Goal: Task Accomplishment & Management: Use online tool/utility

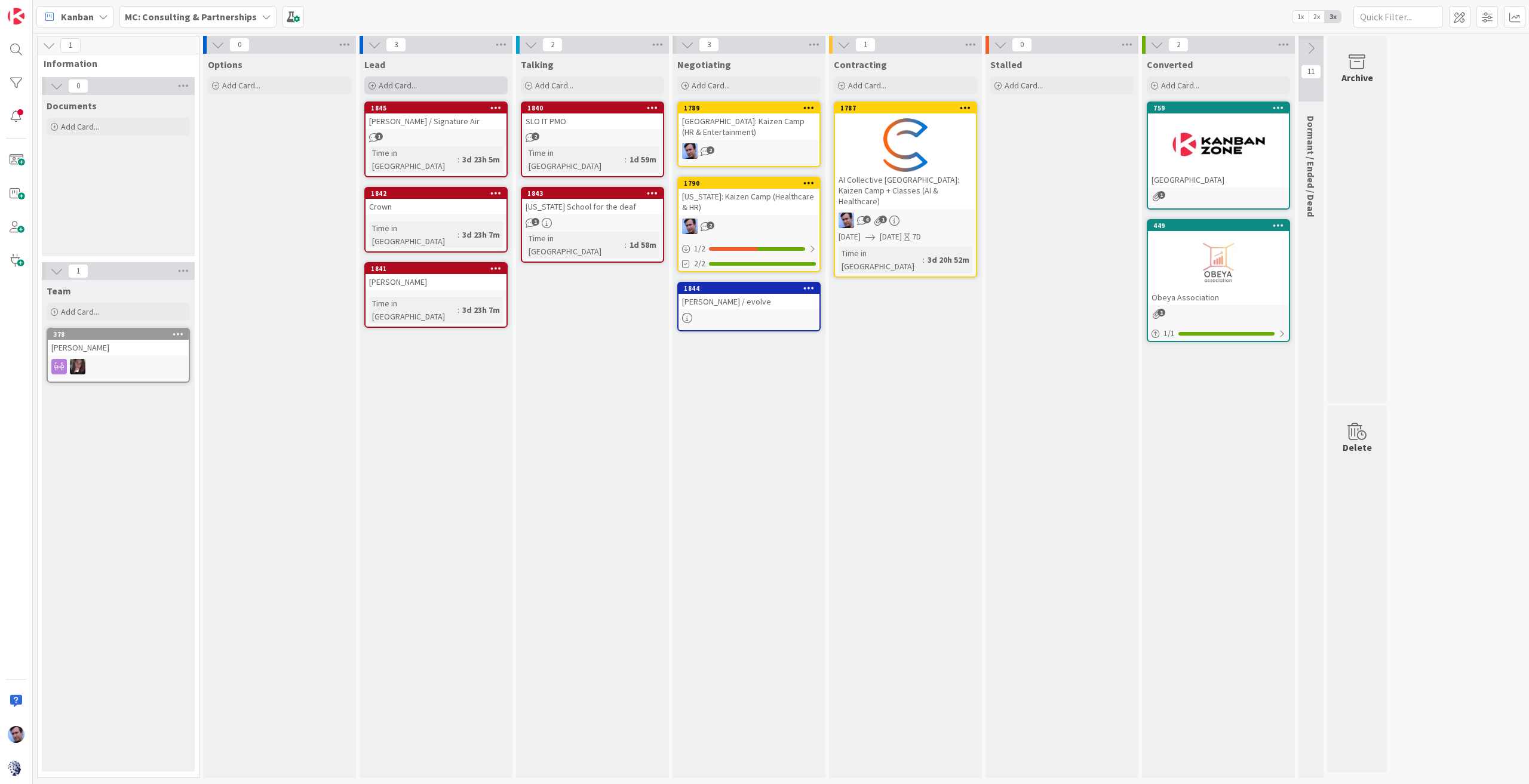
click at [391, 84] on span "Add Card..." at bounding box center [397, 85] width 38 height 11
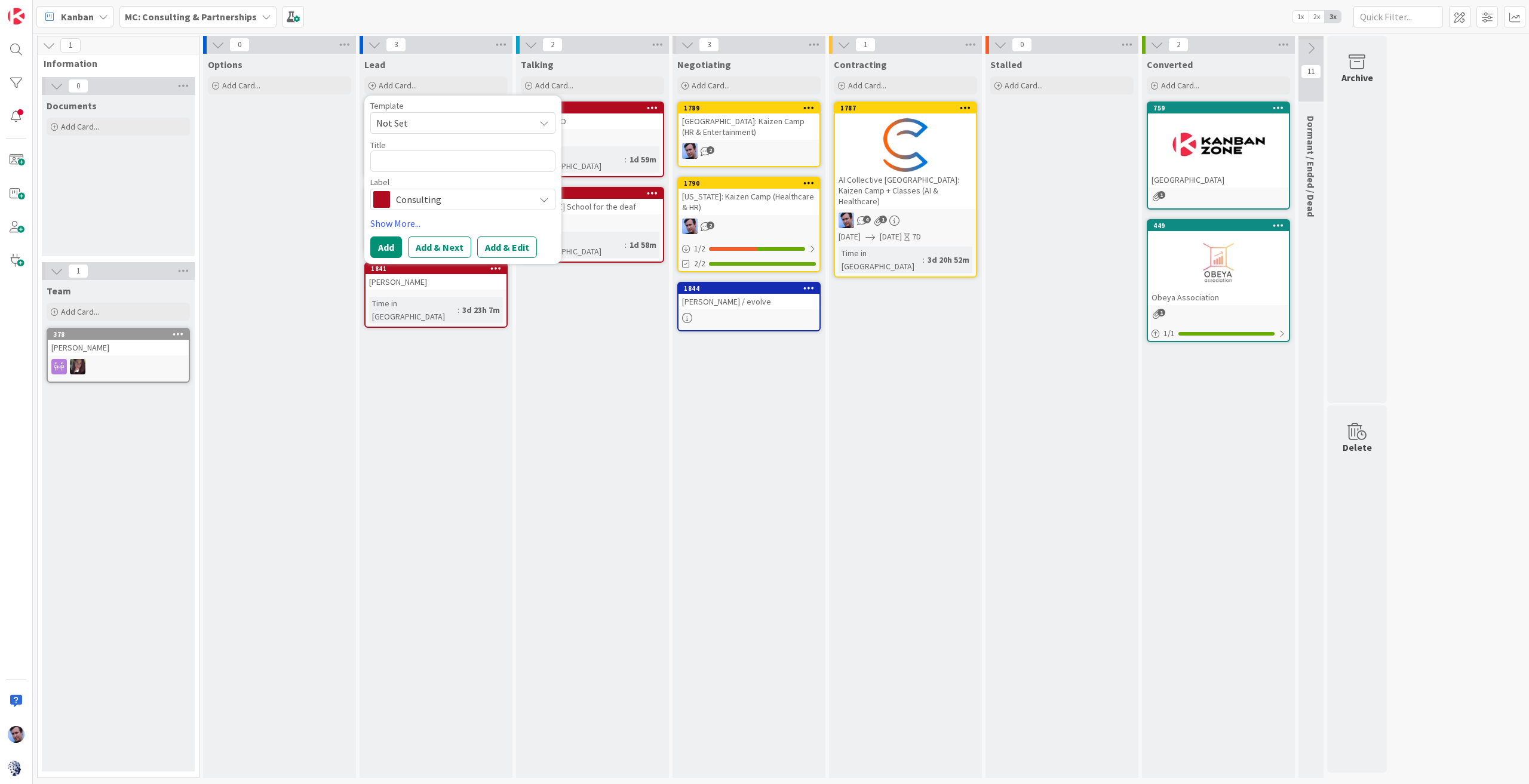
type textarea "x"
type textarea "L"
type textarea "x"
type textarea "La"
type textarea "x"
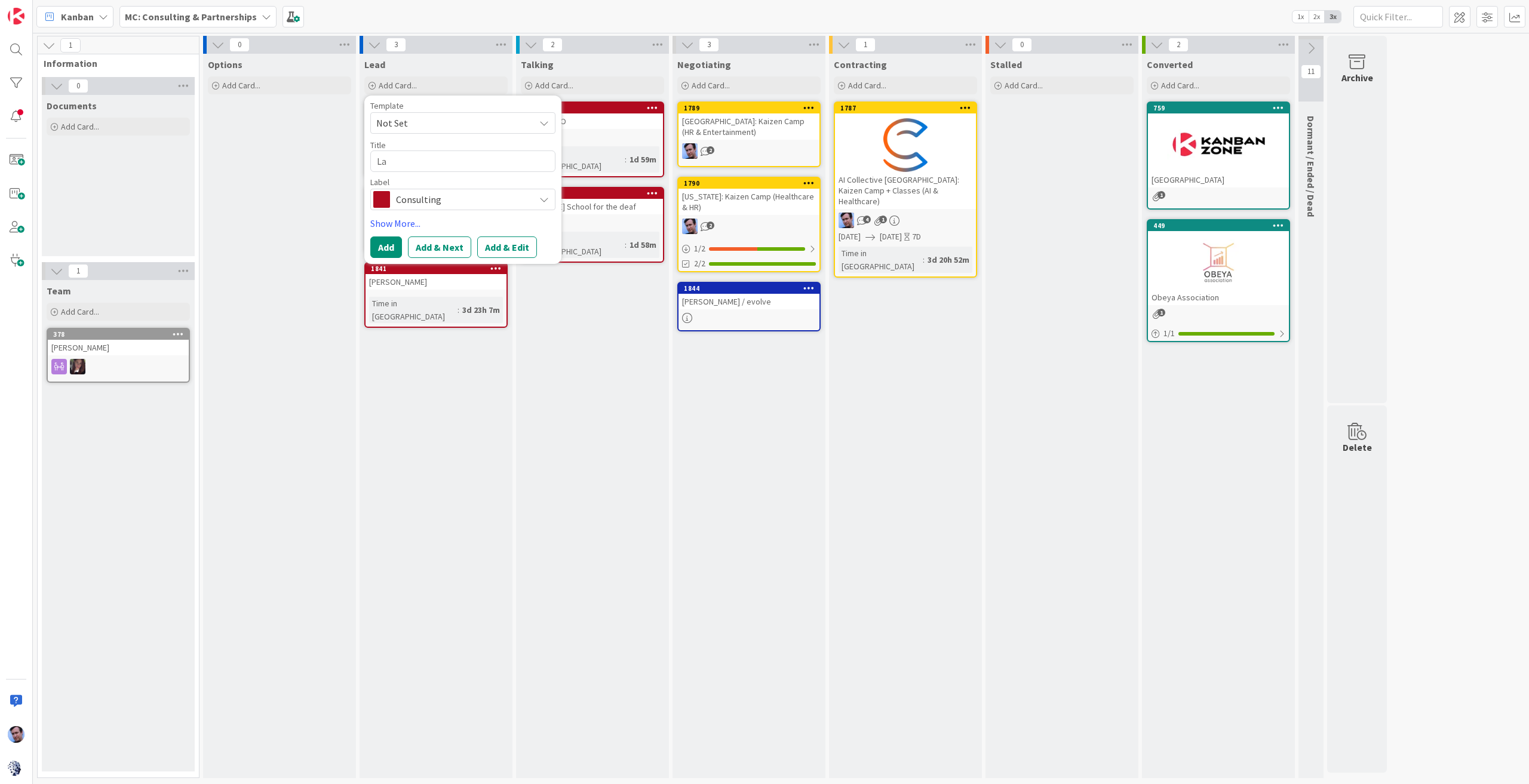
type textarea "[PERSON_NAME]"
type textarea "x"
type textarea "Laur"
type textarea "x"
type textarea "[PERSON_NAME]"
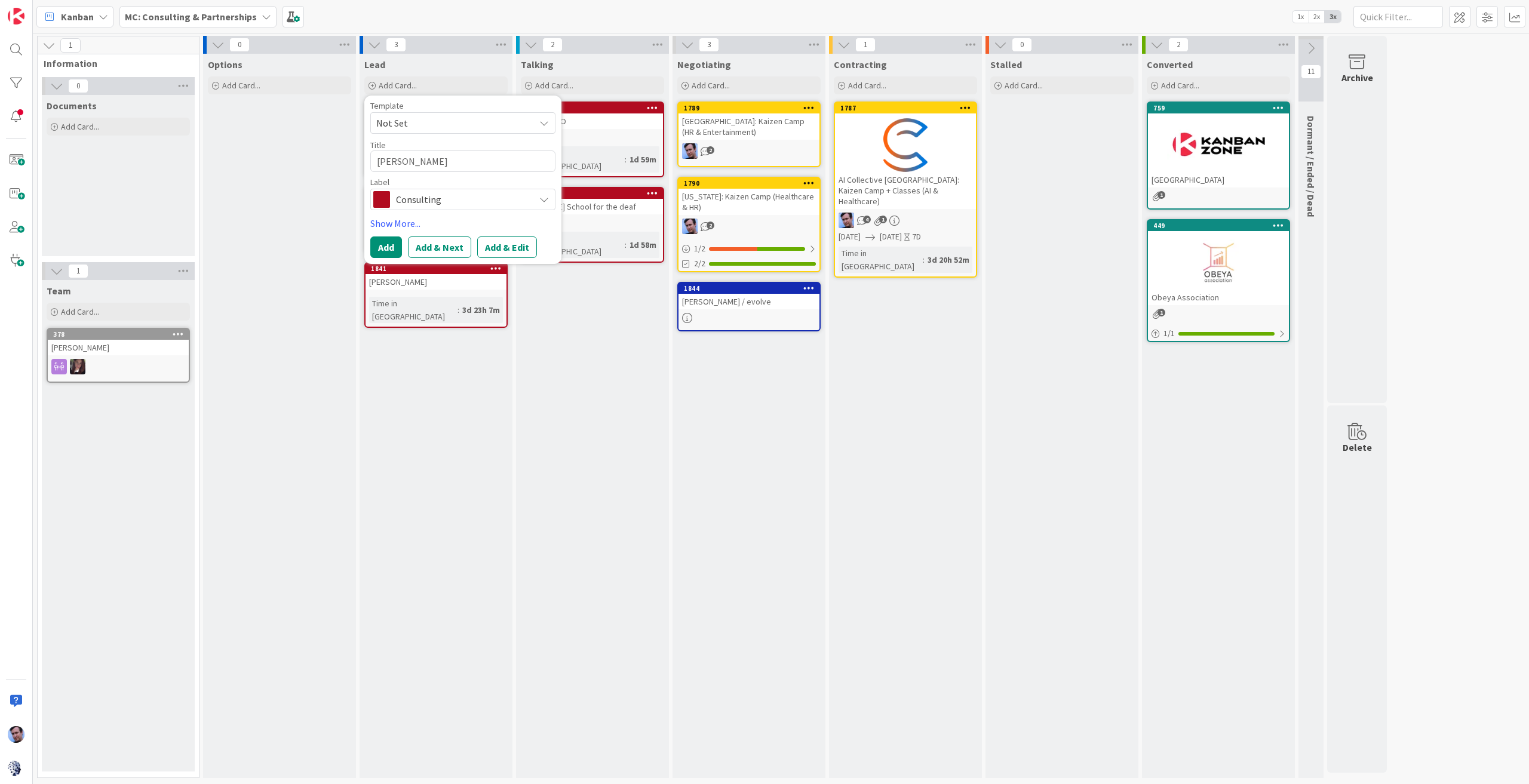
type textarea "x"
type textarea "[PERSON_NAME]"
type textarea "x"
type textarea "[PERSON_NAME]"
type textarea "x"
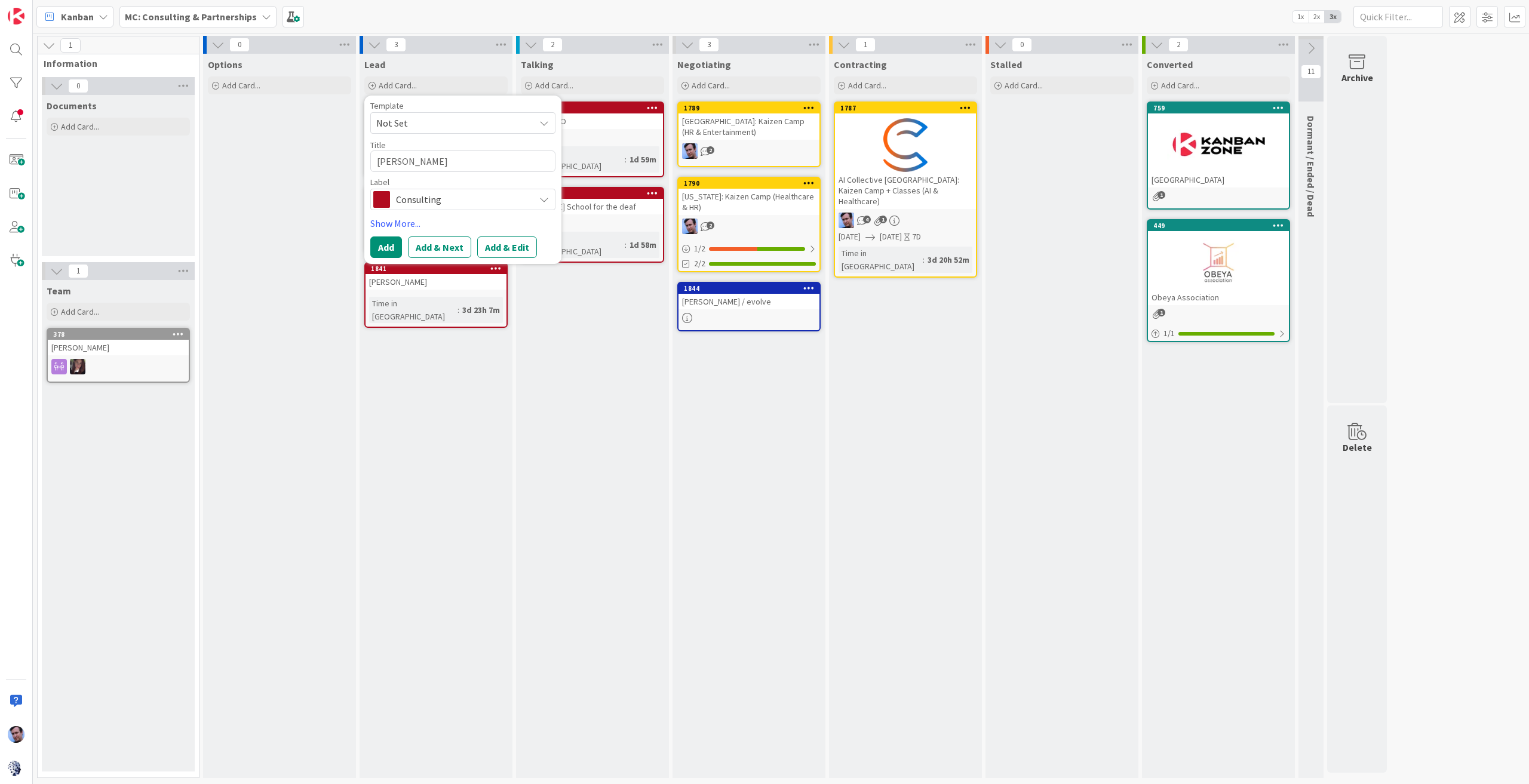
type textarea "Laura Ha"
type textarea "x"
type textarea "Laura Han"
type textarea "x"
type textarea "Laura Ha"
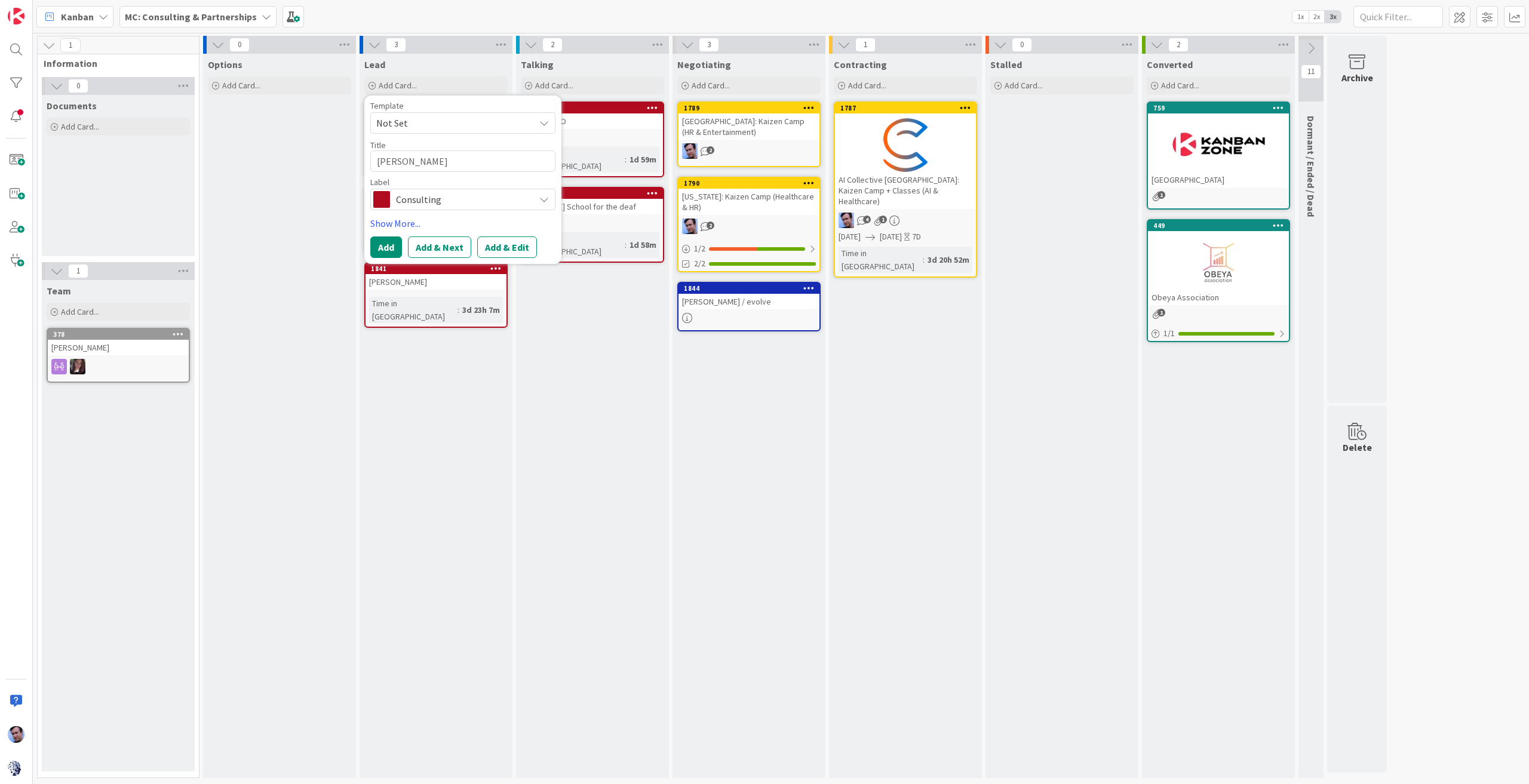
type textarea "x"
type textarea "Laura Ham"
type textarea "x"
type textarea "Laura Hami"
type textarea "x"
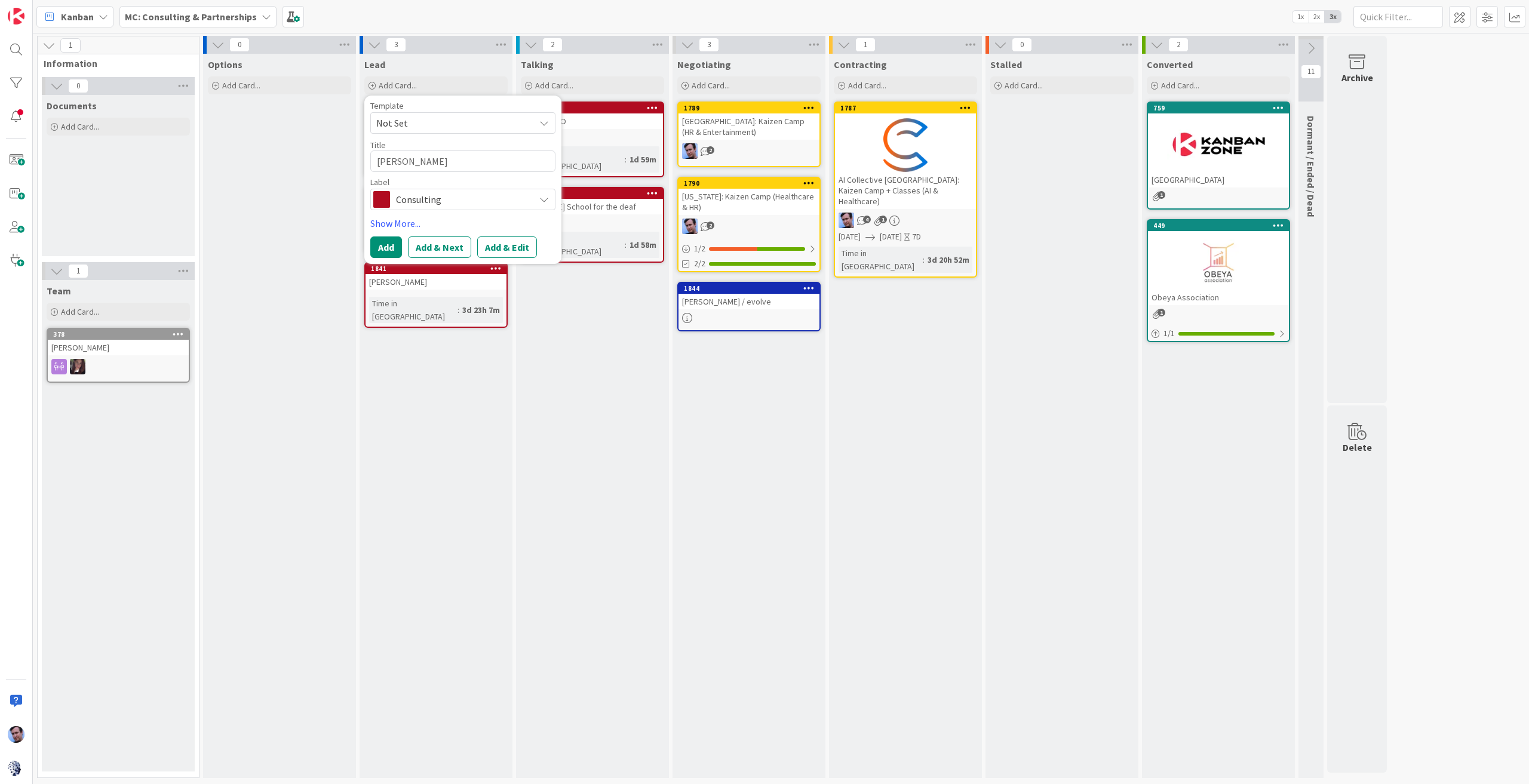
type textarea "Laura Hamil"
type textarea "x"
type textarea "[PERSON_NAME]"
click at [535, 201] on div "Consulting" at bounding box center [463, 199] width 185 height 22
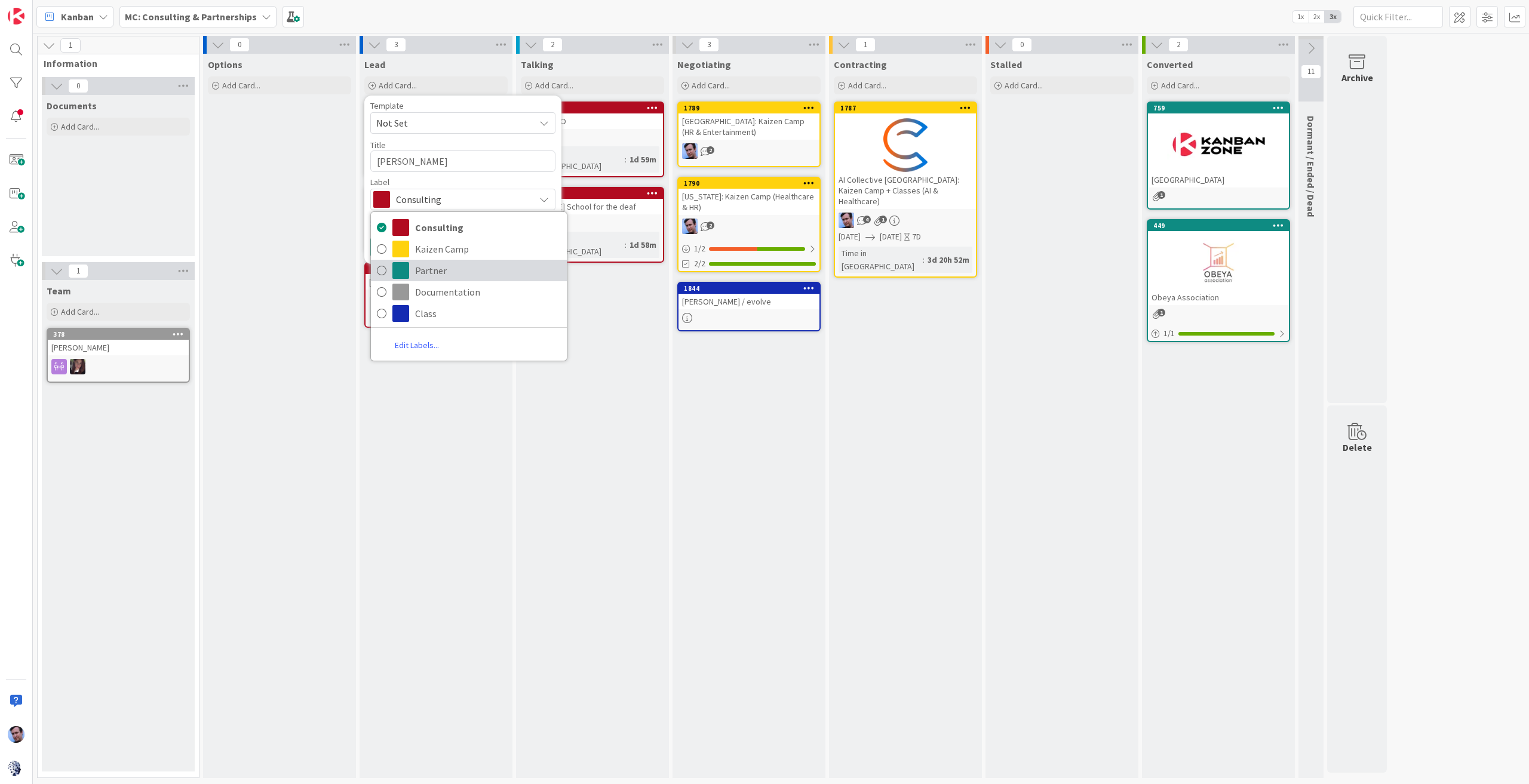
click at [428, 267] on span "Partner" at bounding box center [488, 270] width 146 height 18
type textarea "x"
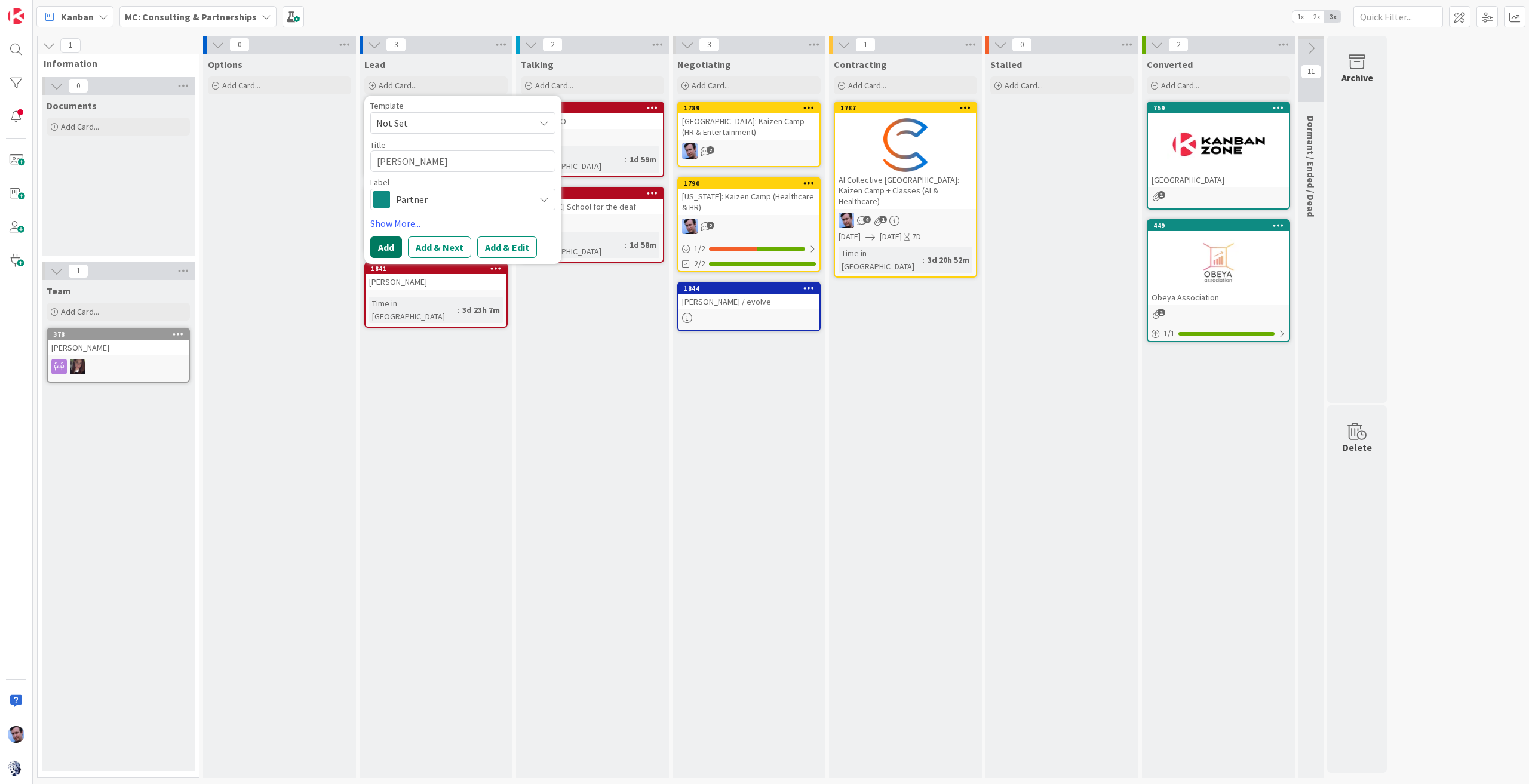
click at [381, 244] on button "Add" at bounding box center [386, 247] width 32 height 22
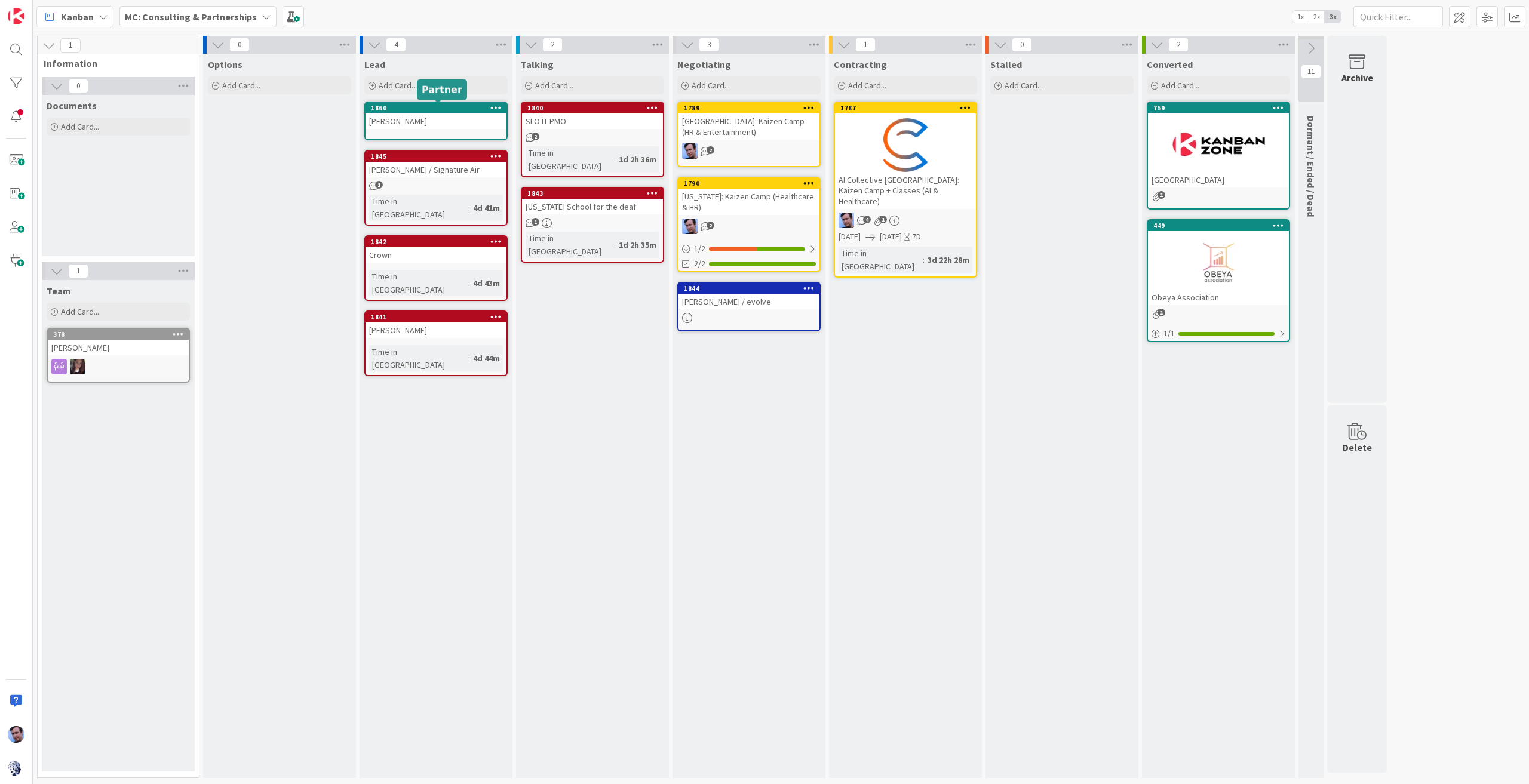
click at [448, 112] on div "1860" at bounding box center [439, 108] width 136 height 9
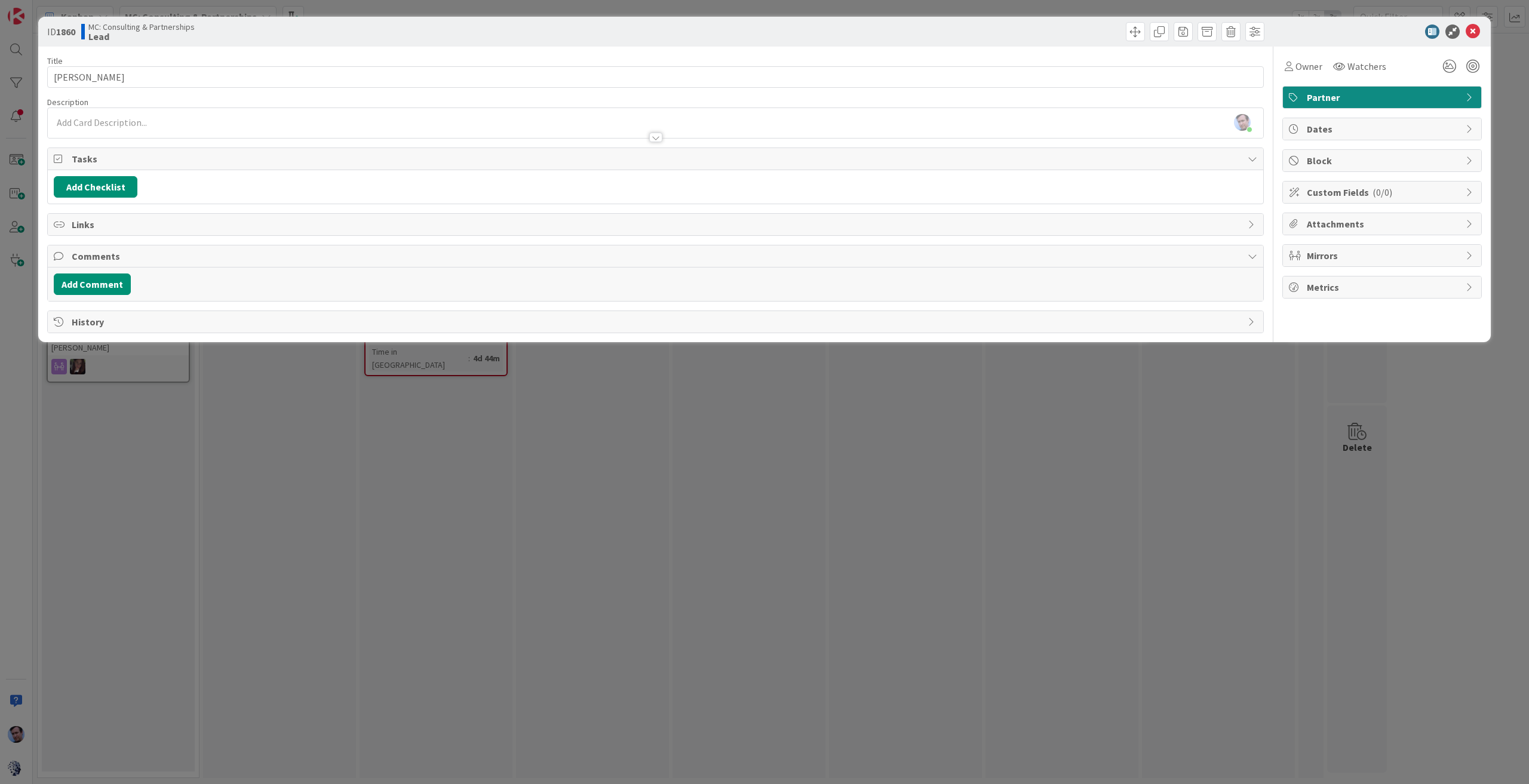
click at [223, 120] on div "[PERSON_NAME] just joined" at bounding box center [655, 122] width 1216 height 30
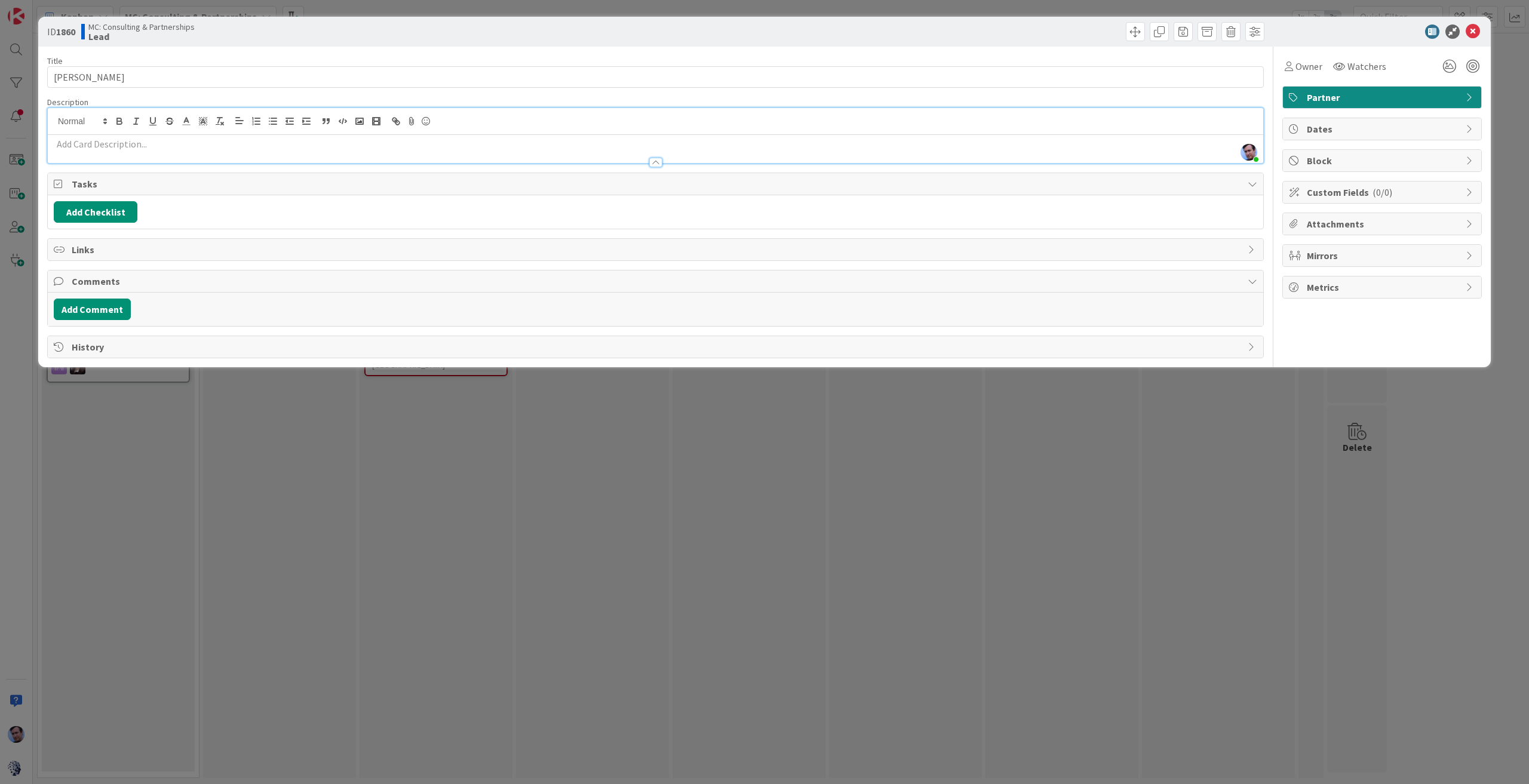
click at [217, 147] on p at bounding box center [655, 143] width 1203 height 14
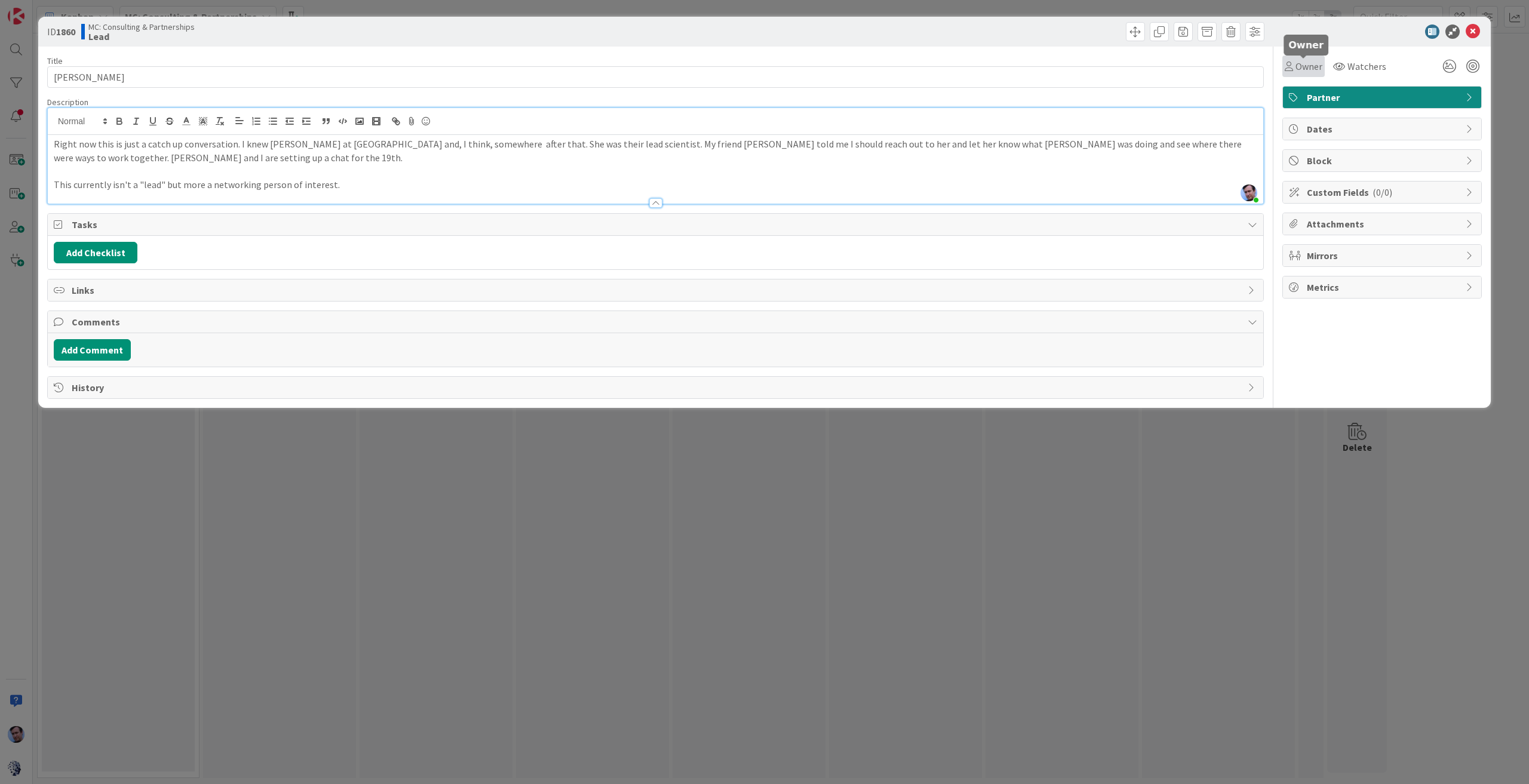
click at [1287, 67] on icon at bounding box center [1289, 66] width 9 height 9
click at [1301, 154] on link "[PERSON_NAME]" at bounding box center [1378, 154] width 190 height 22
click at [1361, 66] on span "Watchers" at bounding box center [1373, 67] width 39 height 14
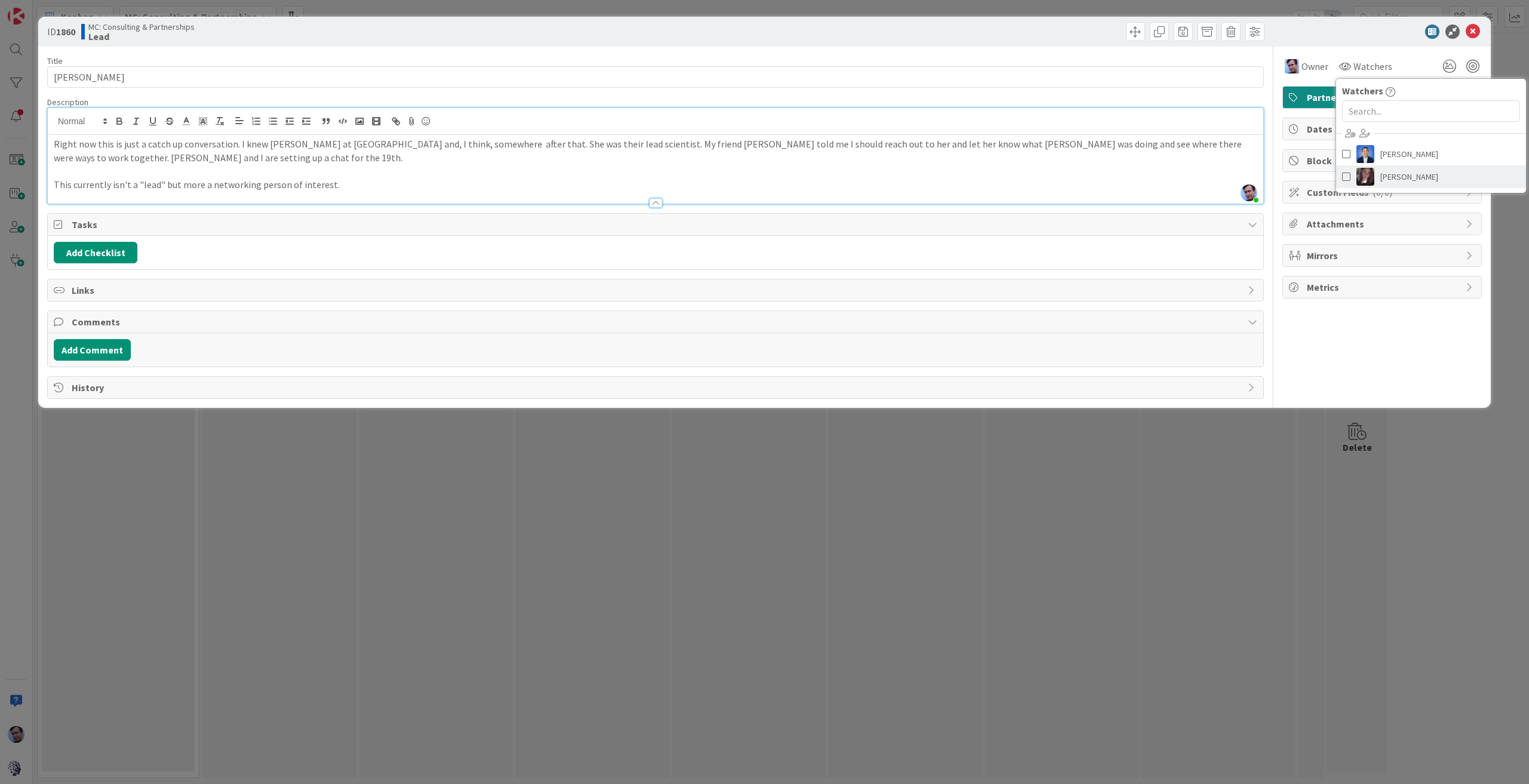
click at [1361, 178] on img at bounding box center [1365, 177] width 18 height 18
click at [1471, 30] on icon at bounding box center [1473, 32] width 14 height 14
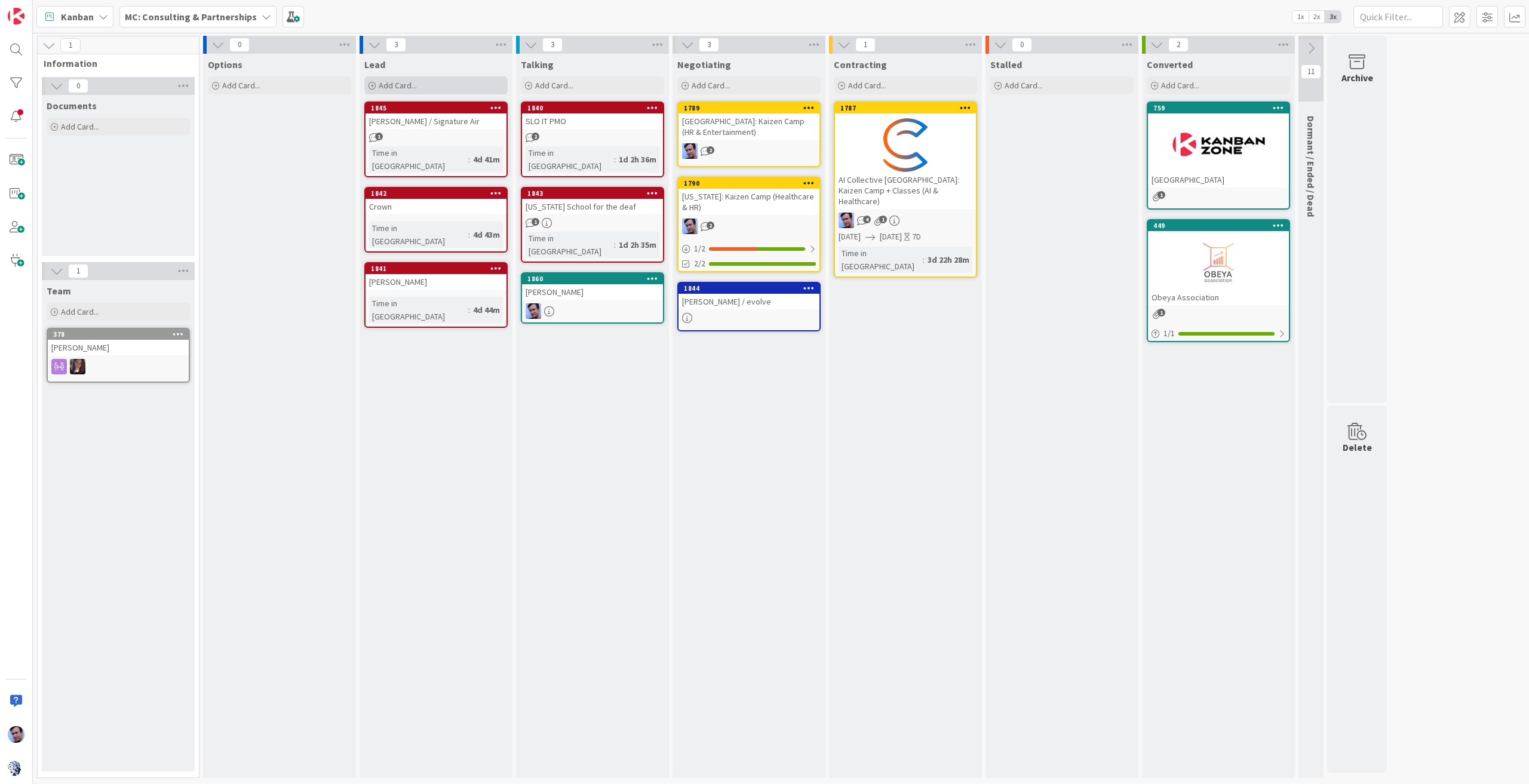
click at [391, 81] on span "Add Card..." at bounding box center [397, 85] width 38 height 11
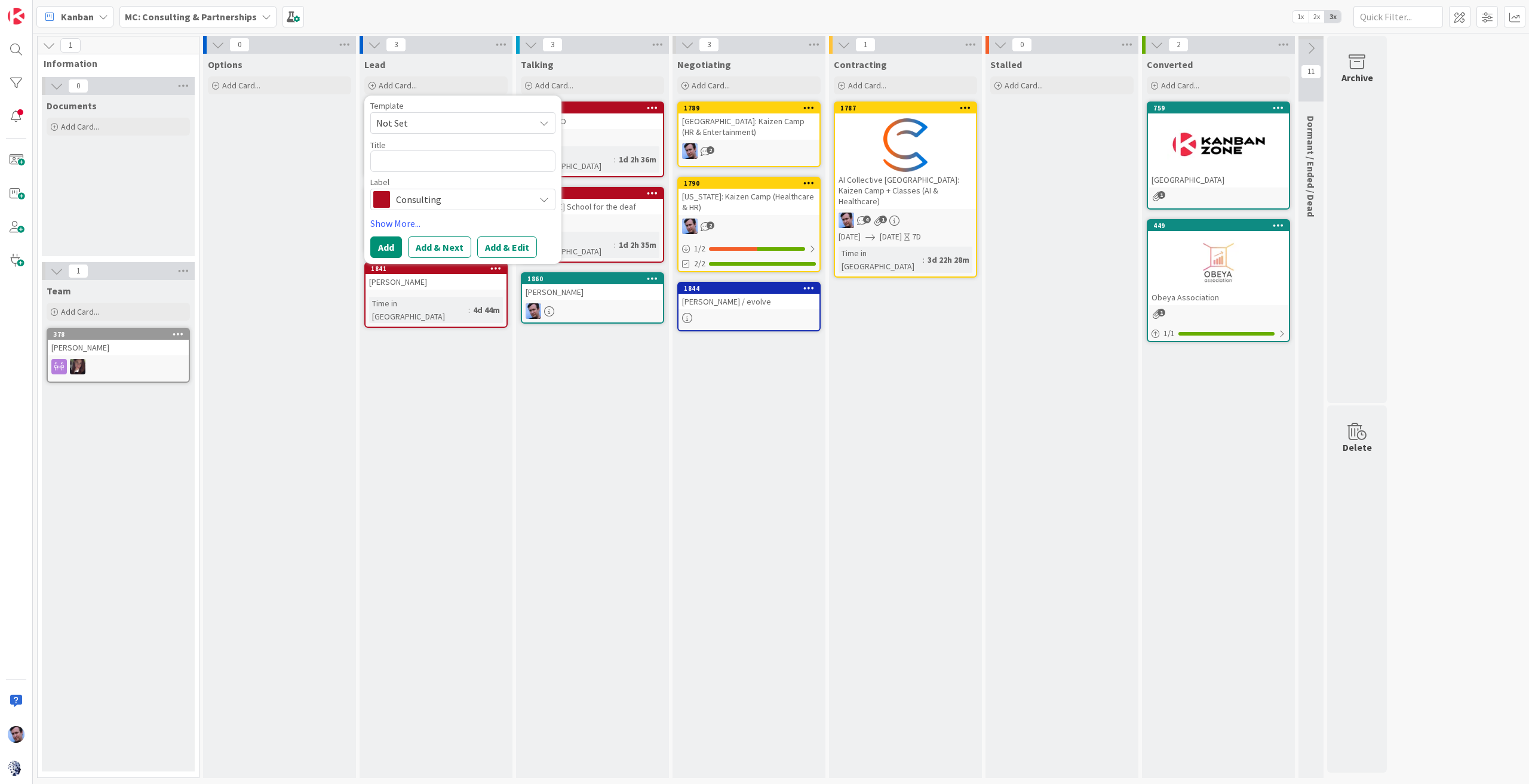
click at [441, 200] on span "Consulting" at bounding box center [462, 199] width 133 height 17
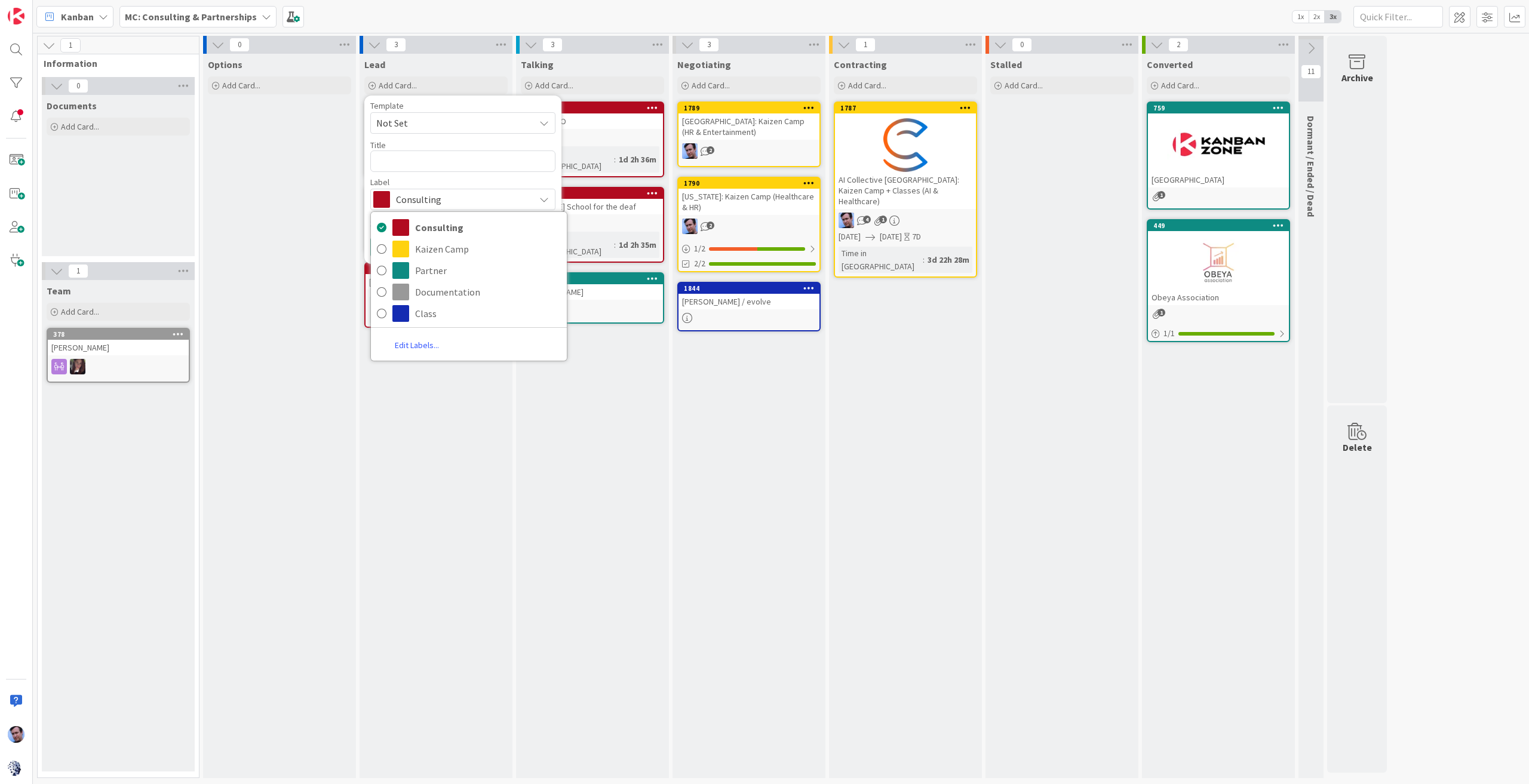
click at [426, 344] on link "Edit Labels..." at bounding box center [417, 345] width 92 height 22
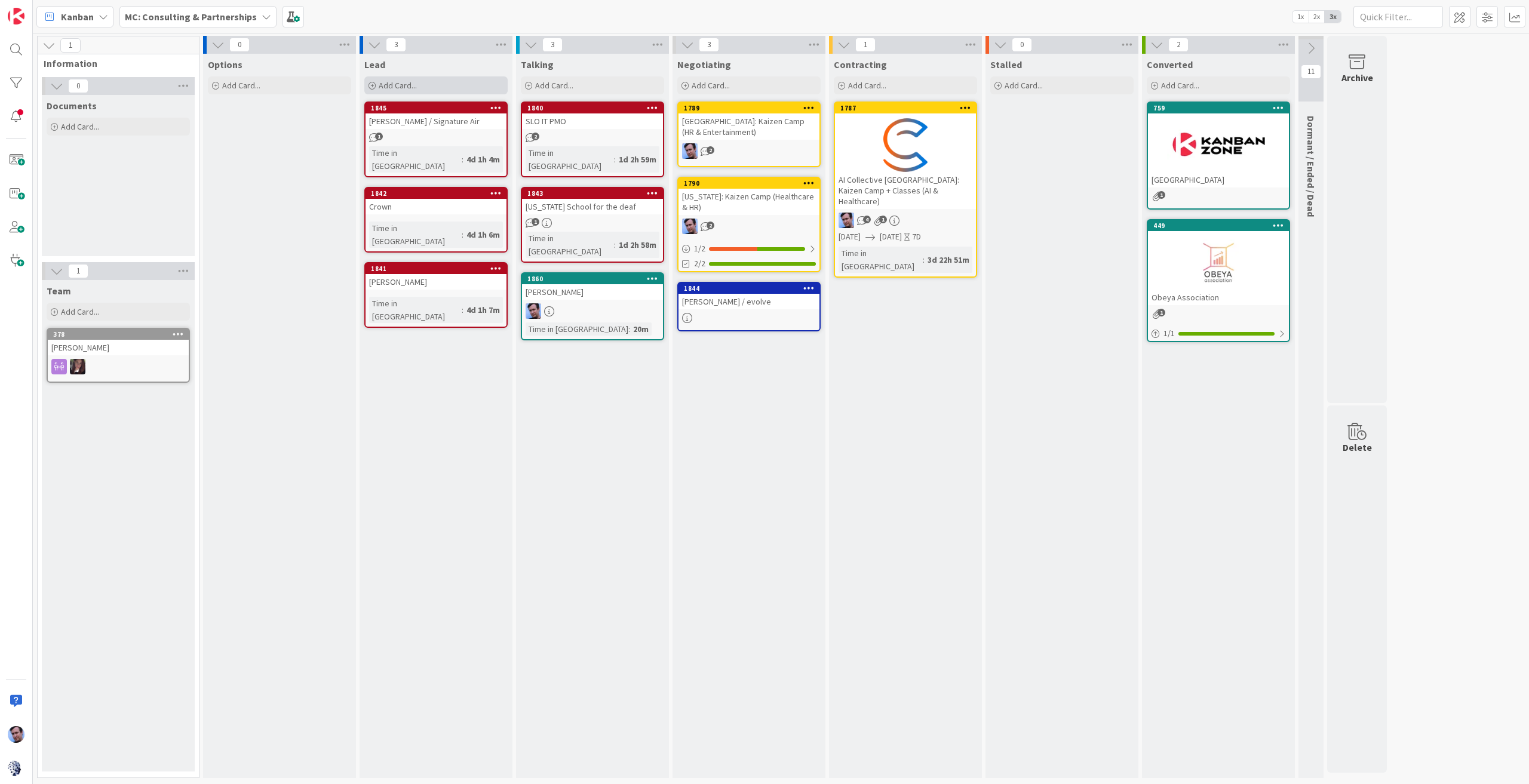
click at [391, 81] on span "Add Card..." at bounding box center [397, 85] width 38 height 11
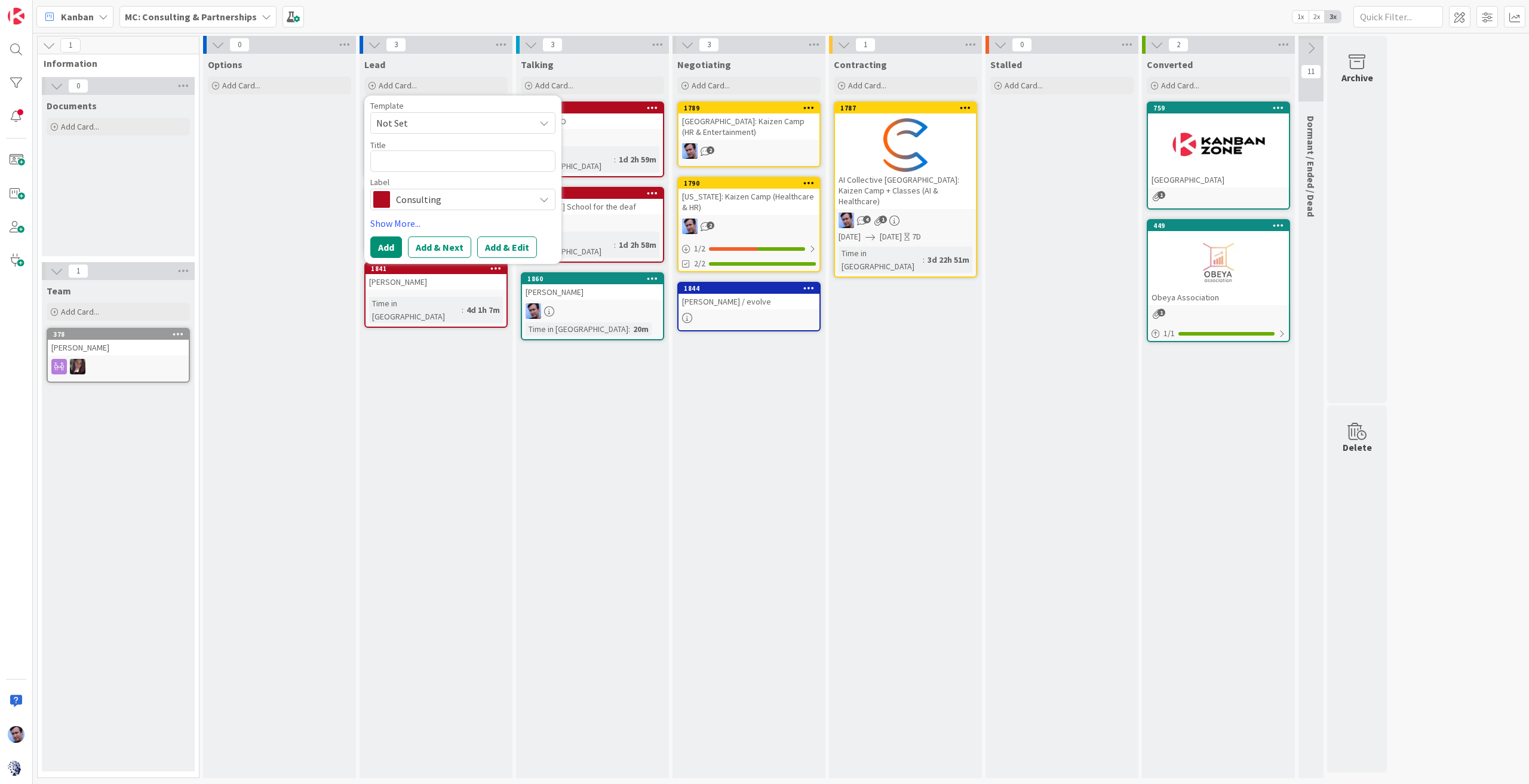
click at [490, 201] on span "Consulting" at bounding box center [462, 199] width 133 height 17
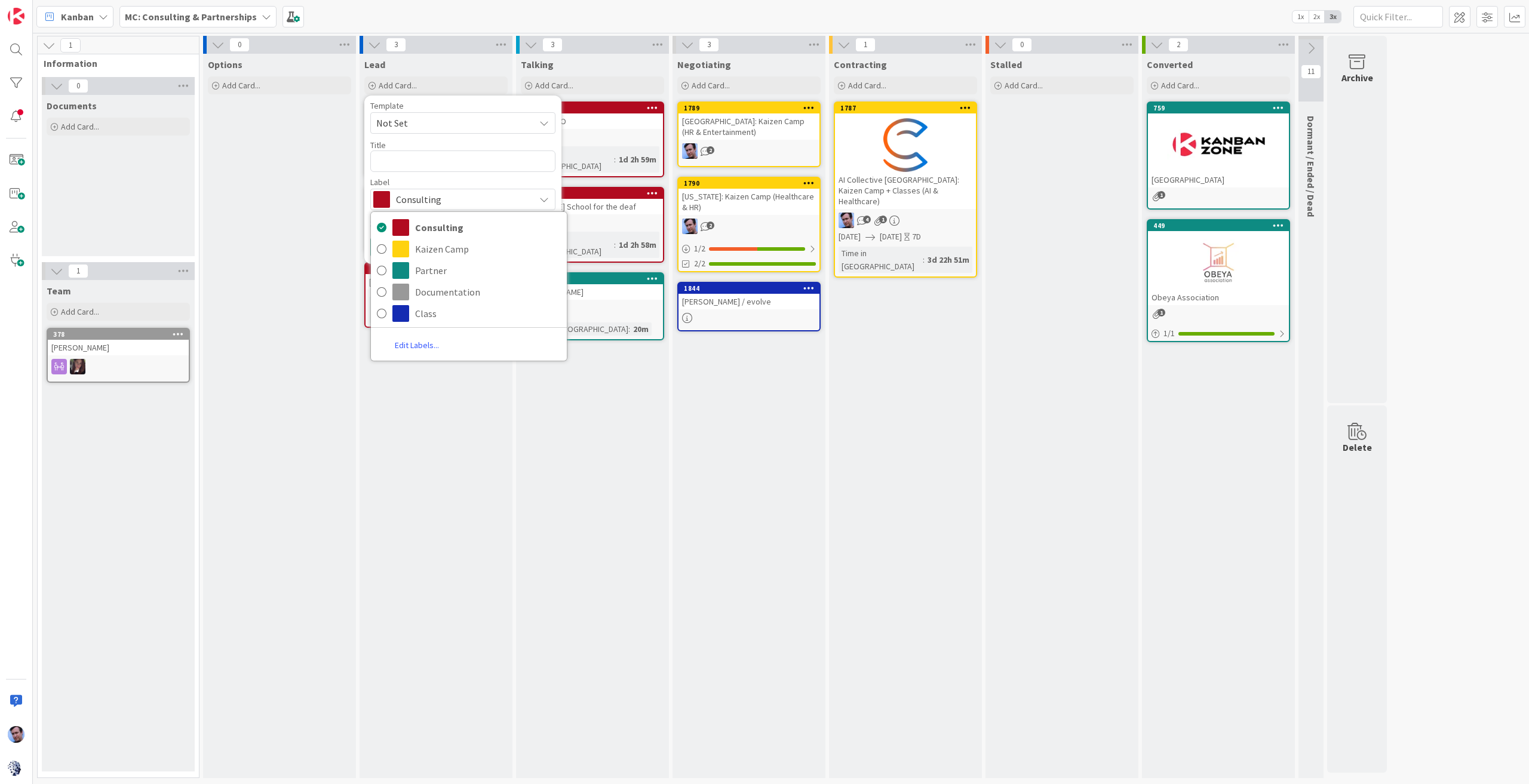
click at [415, 343] on link "Edit Labels..." at bounding box center [417, 345] width 92 height 22
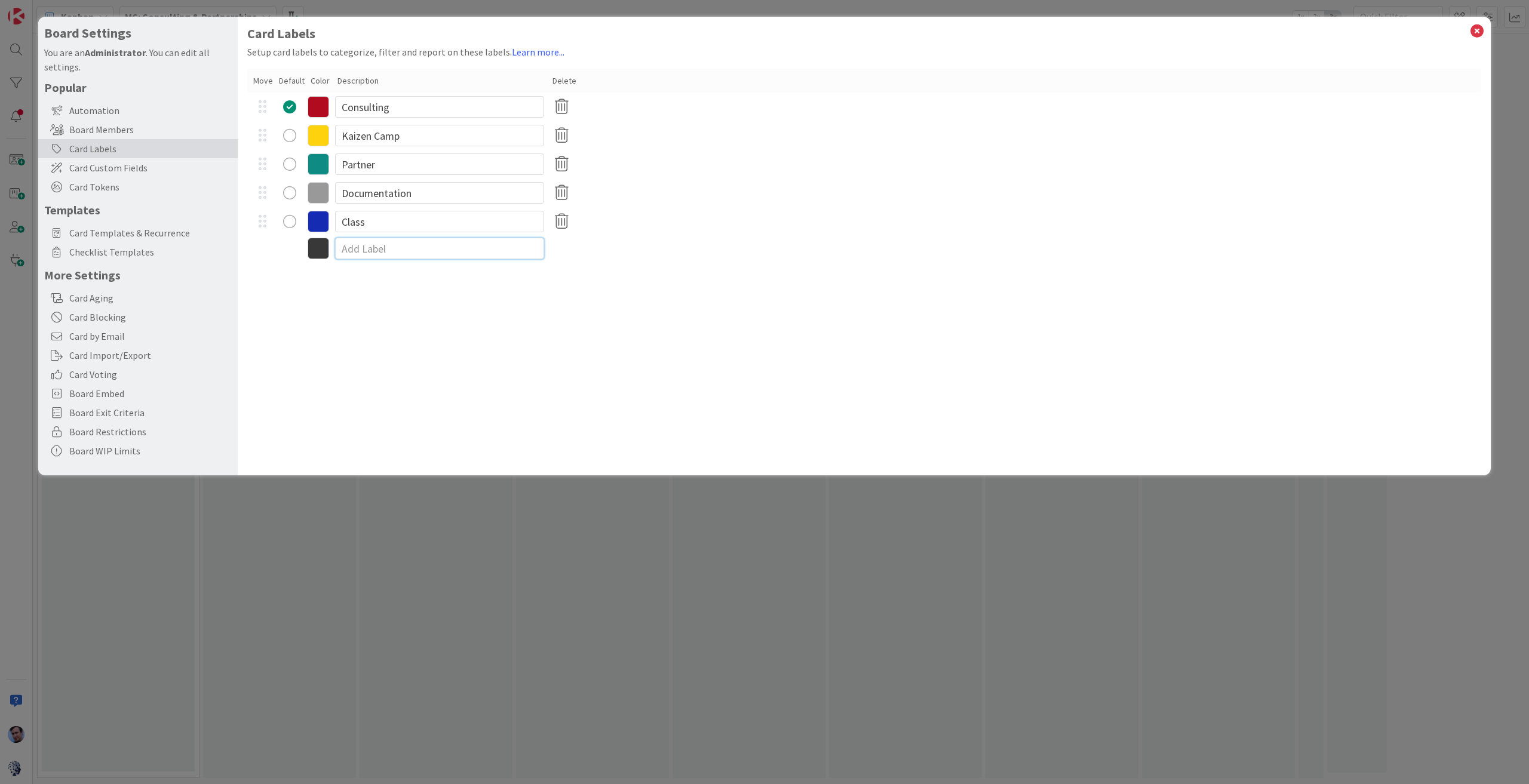
click at [365, 249] on input at bounding box center [439, 249] width 209 height 22
type input "Biz Conversation"
click at [1475, 32] on icon at bounding box center [1477, 30] width 15 height 17
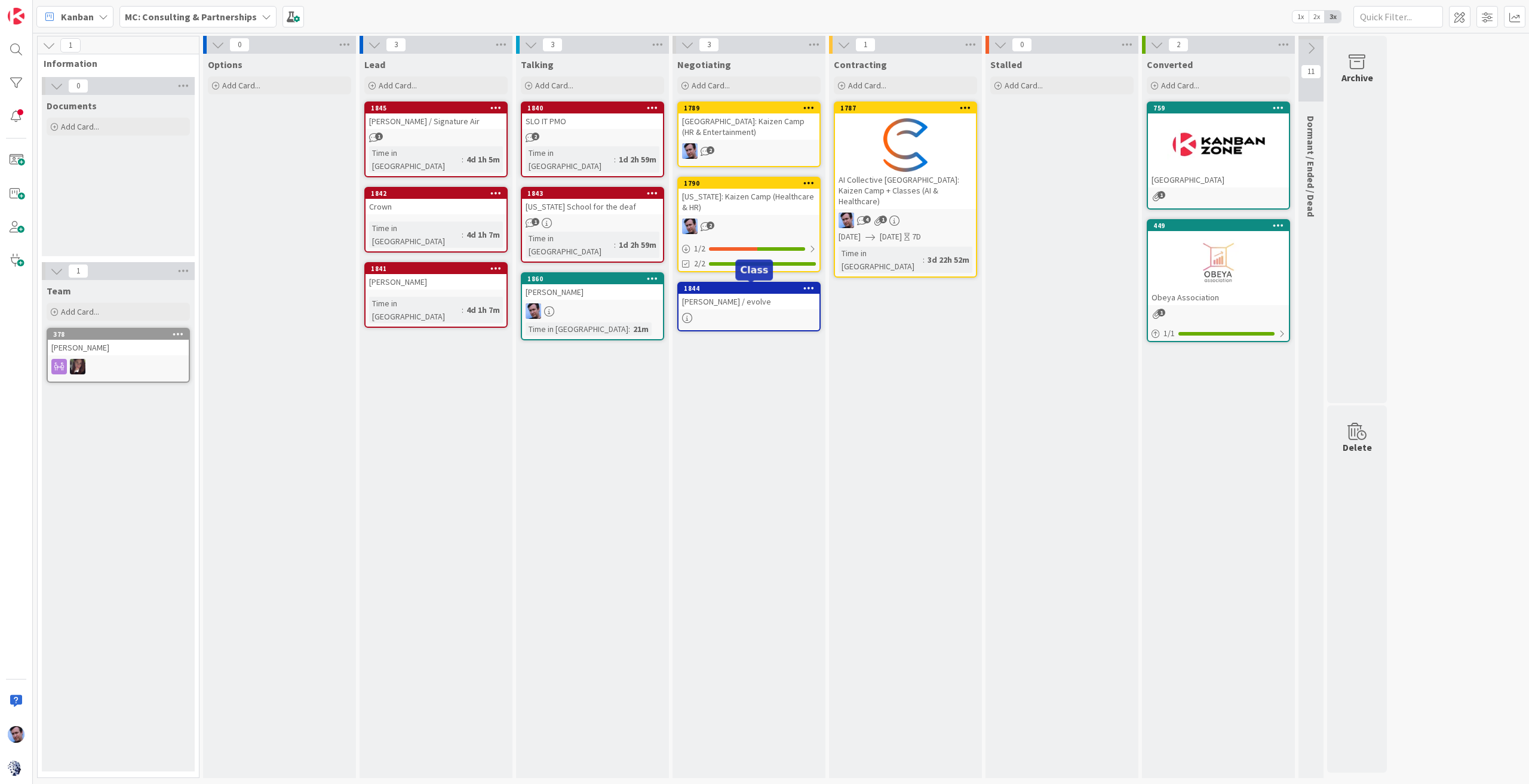
click at [753, 286] on div "1844" at bounding box center [751, 288] width 136 height 9
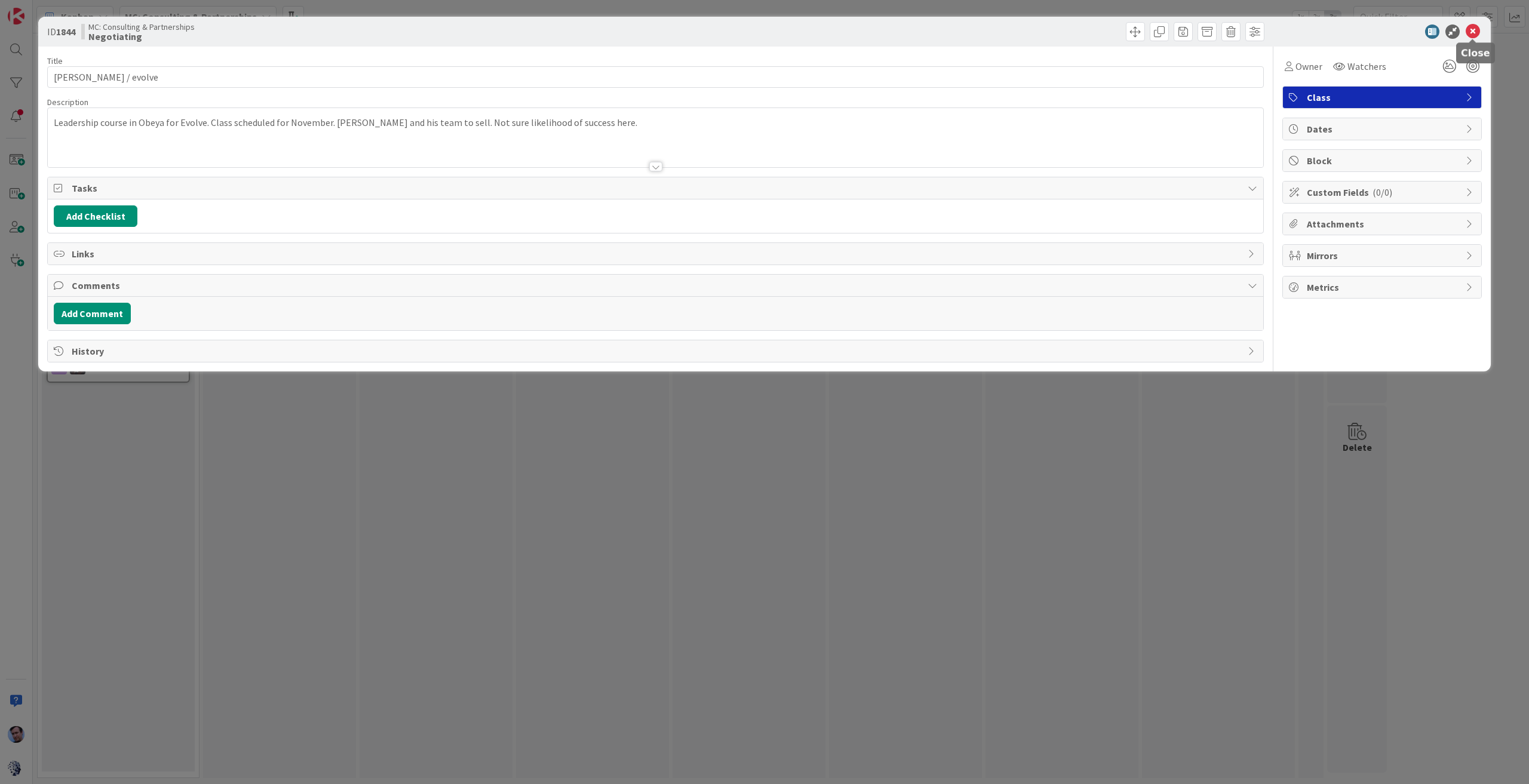
click at [1474, 28] on icon at bounding box center [1473, 32] width 14 height 14
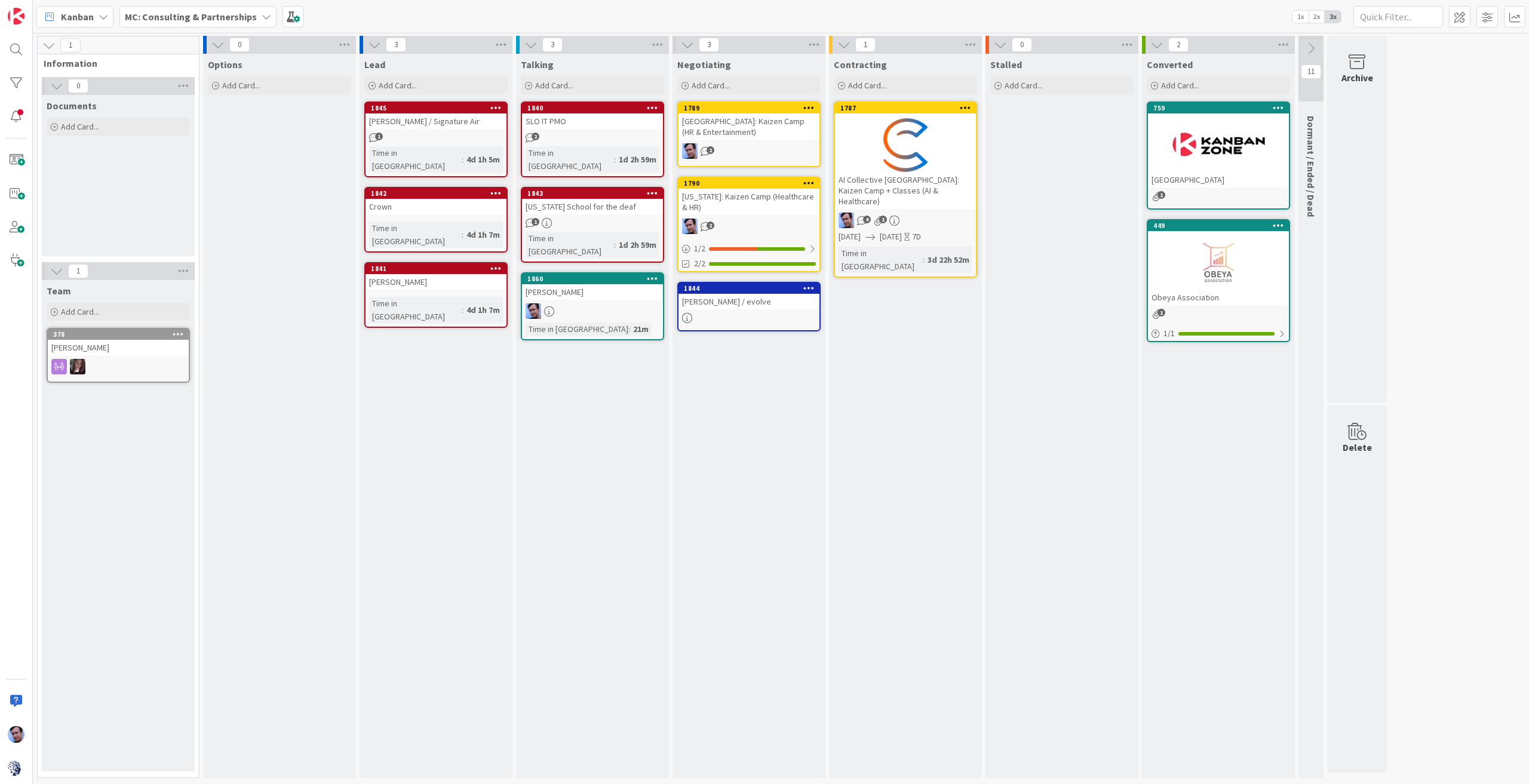
click at [609, 284] on div "[PERSON_NAME]" at bounding box center [592, 291] width 141 height 15
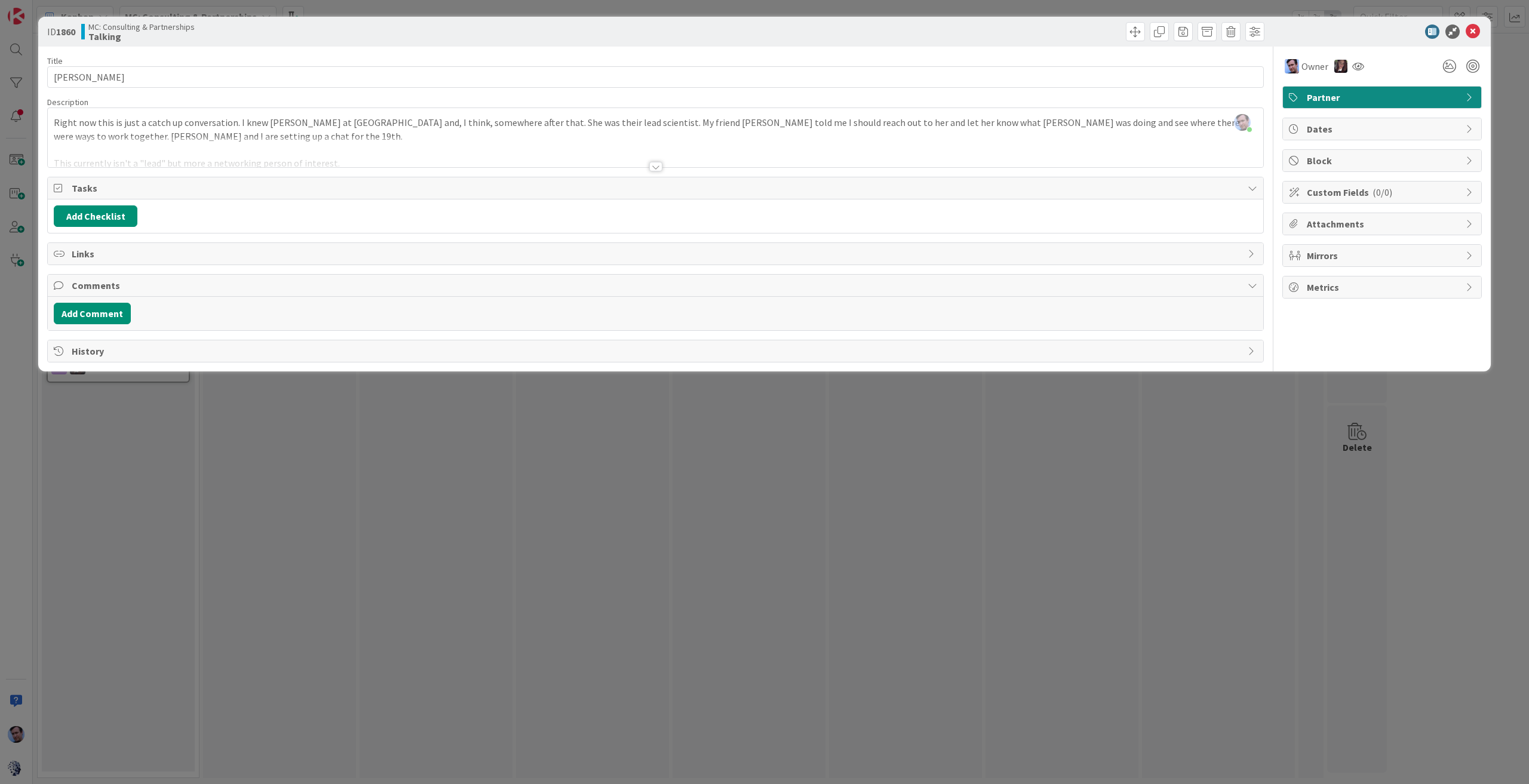
click at [1359, 88] on div "Partner" at bounding box center [1383, 97] width 199 height 22
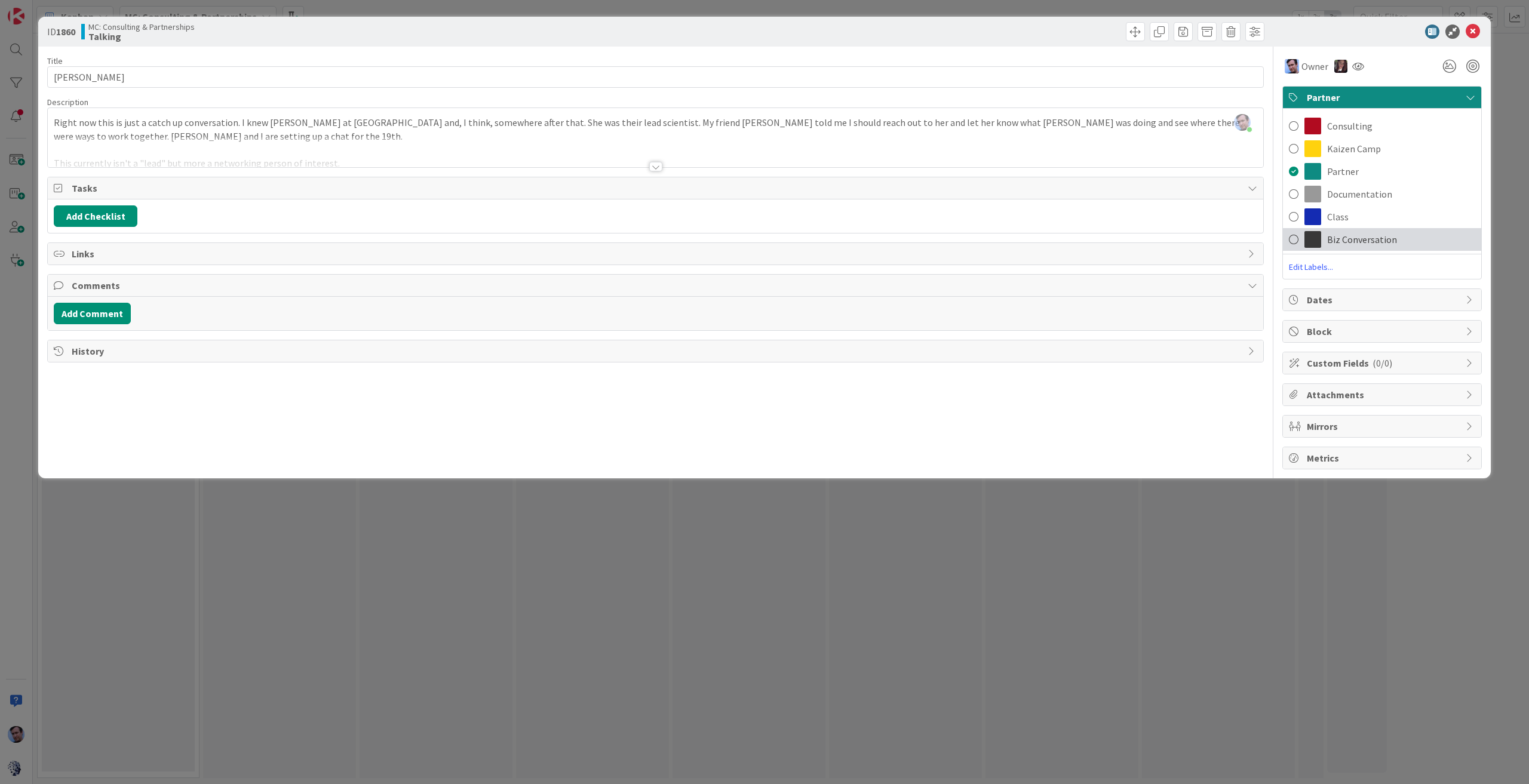
click at [1329, 239] on span "Biz Conversation" at bounding box center [1362, 239] width 70 height 14
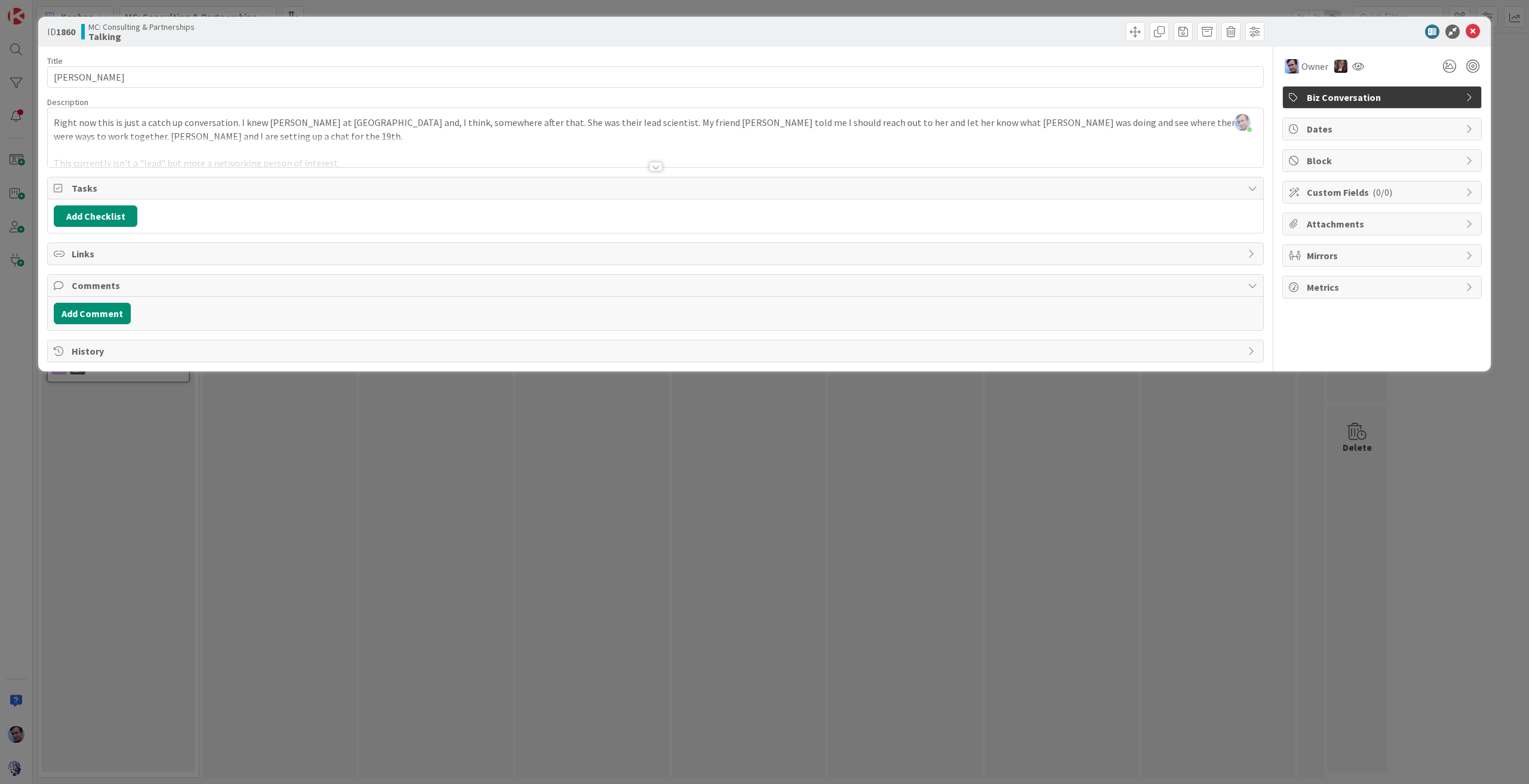
click at [1483, 33] on div "ID 1860 MC: Consulting & Partnerships Talking" at bounding box center [765, 31] width 1453 height 30
click at [1478, 33] on icon at bounding box center [1473, 32] width 14 height 14
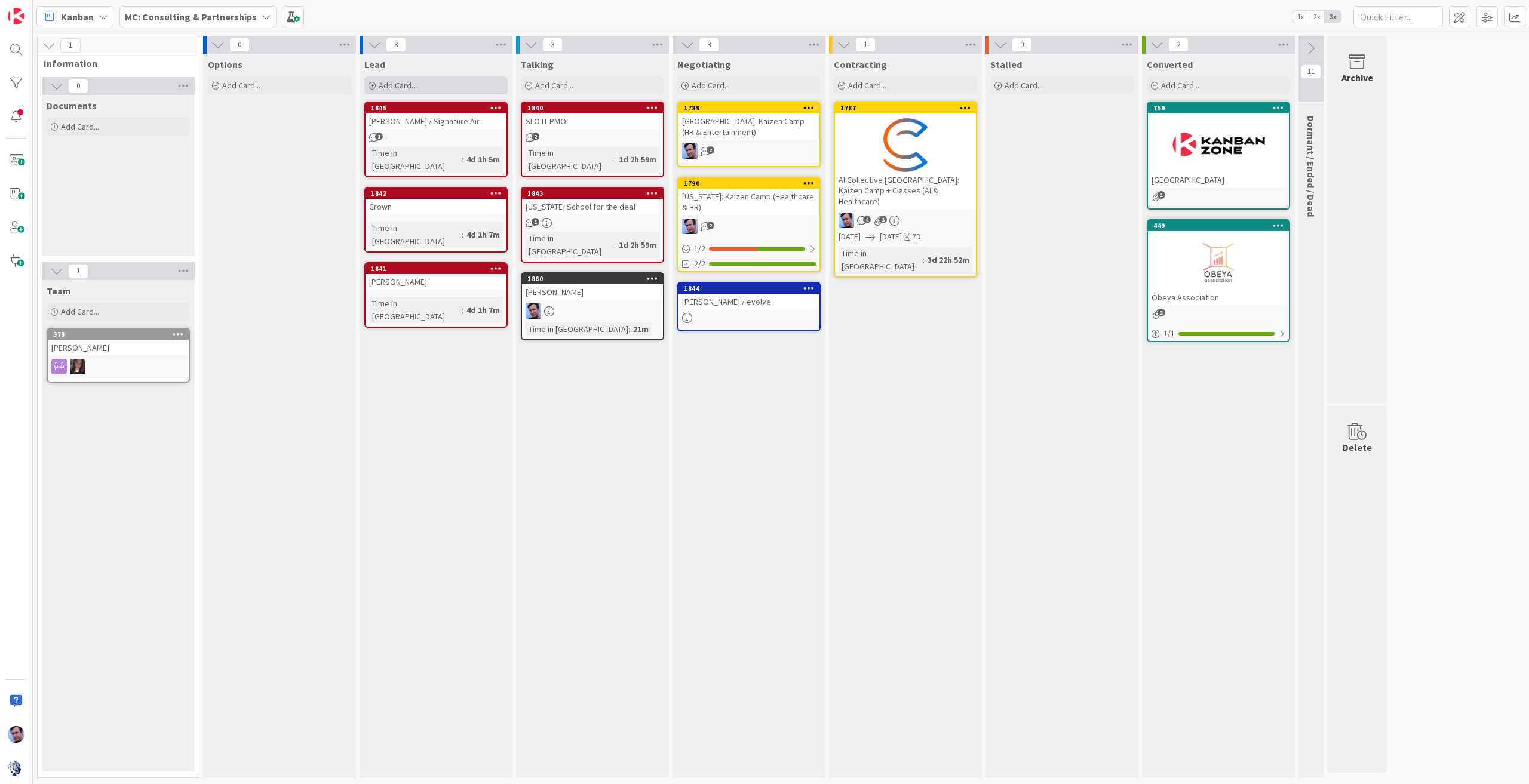
click at [408, 81] on span "Add Card..." at bounding box center [397, 85] width 38 height 11
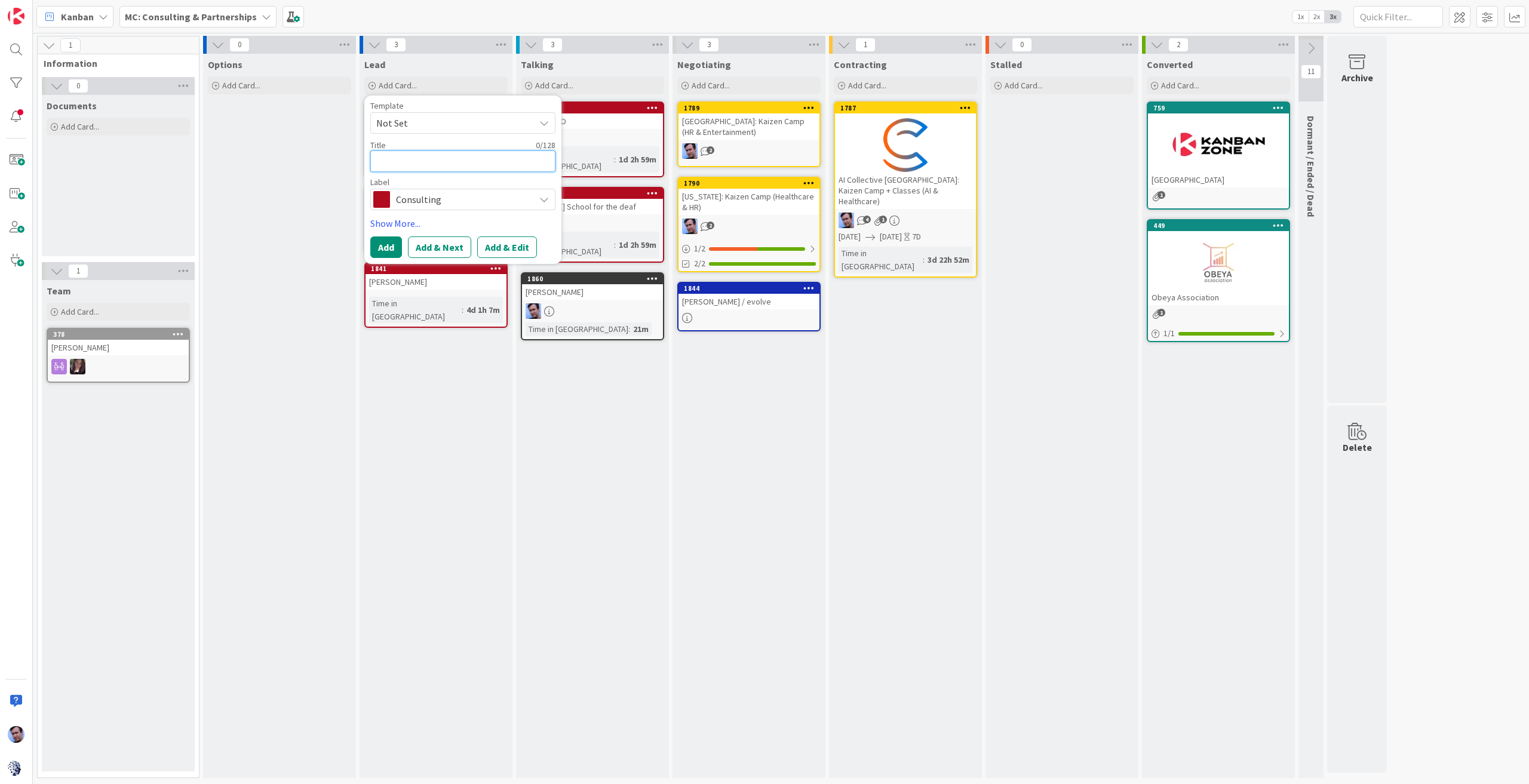
type textarea "x"
type textarea "B"
type textarea "x"
type textarea "Bi"
type textarea "x"
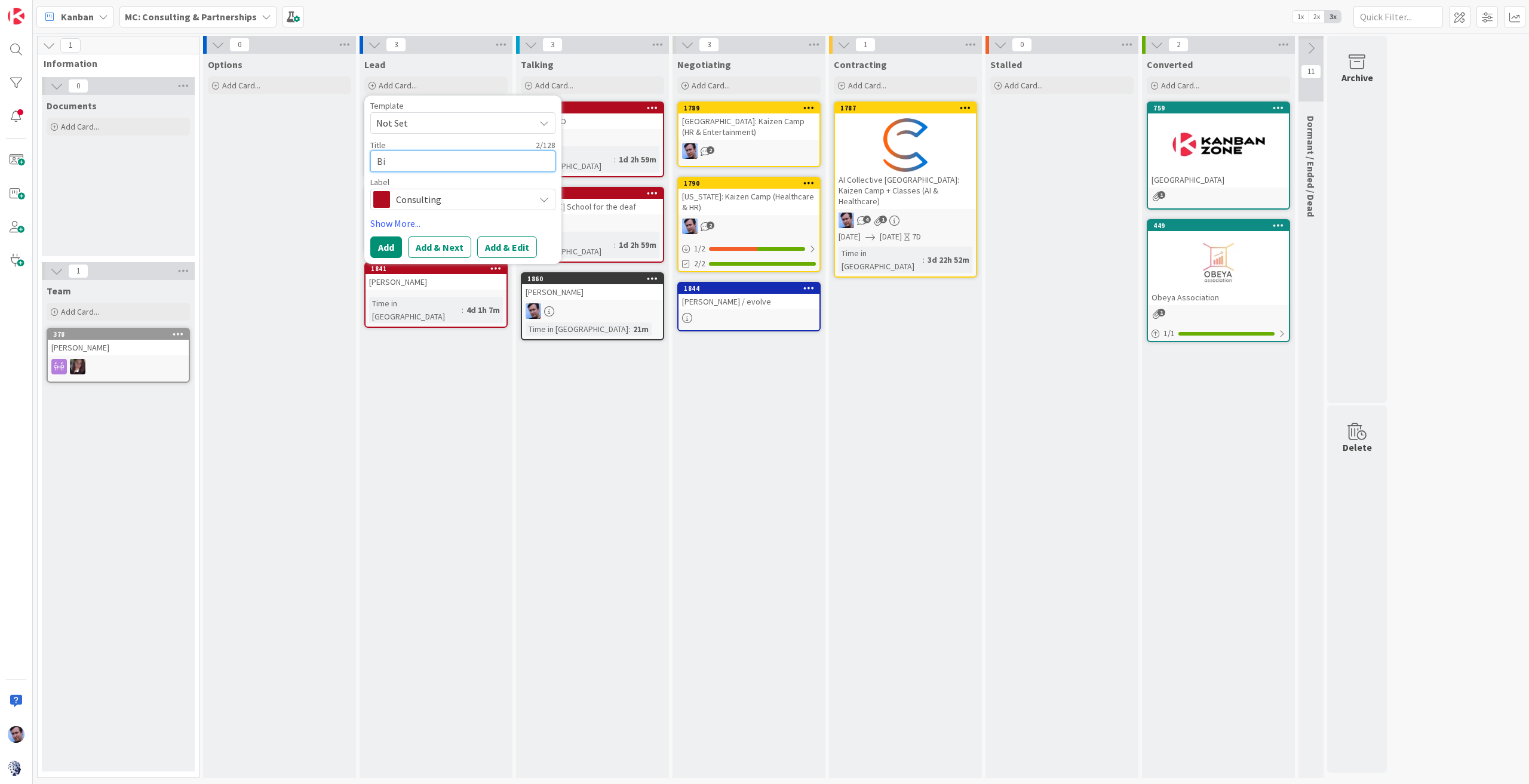
type textarea "Biz"
type textarea "x"
type textarea "Bi"
type textarea "x"
type textarea "B"
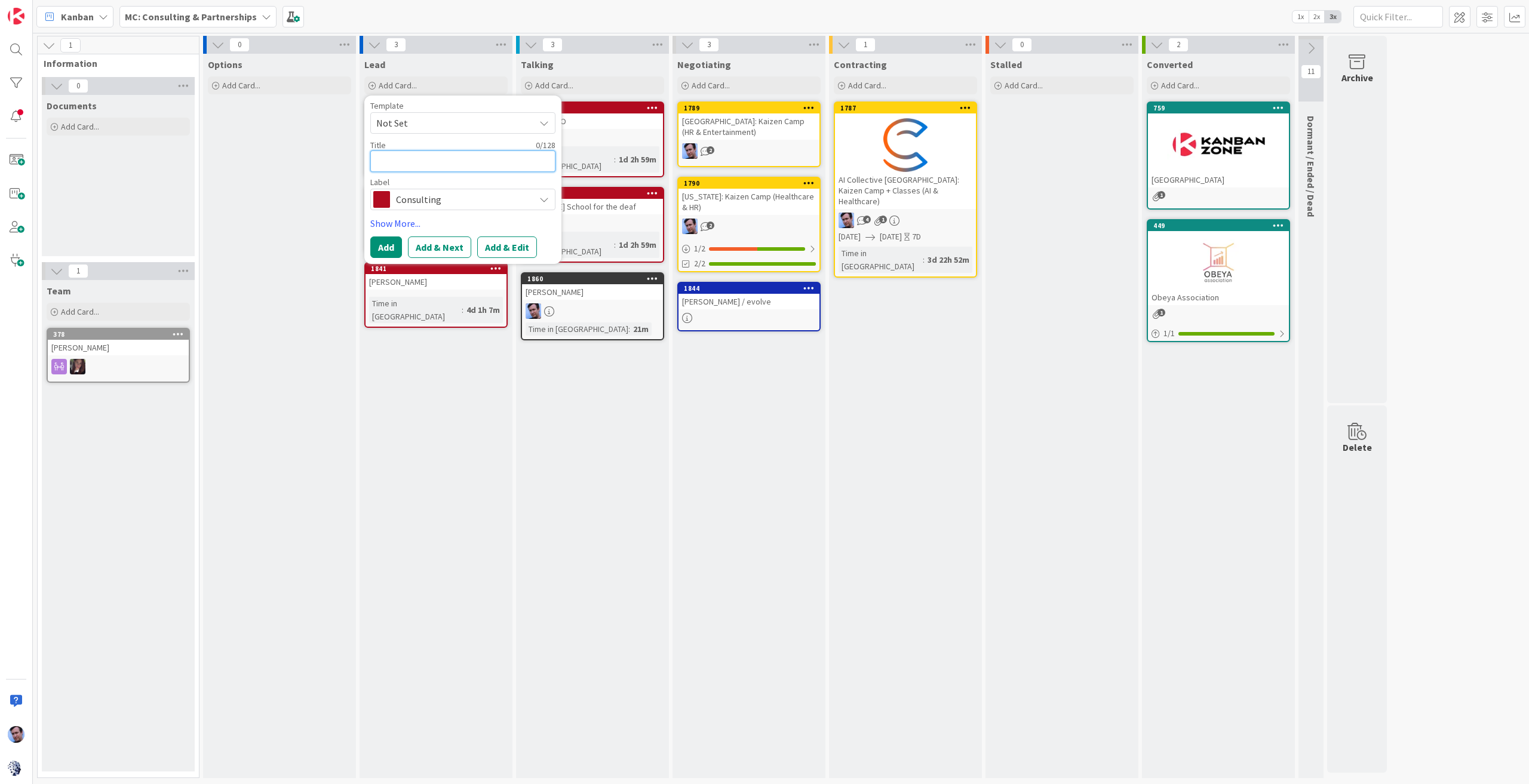
type textarea "x"
type textarea "C"
type textarea "x"
type textarea "Ch"
type textarea "x"
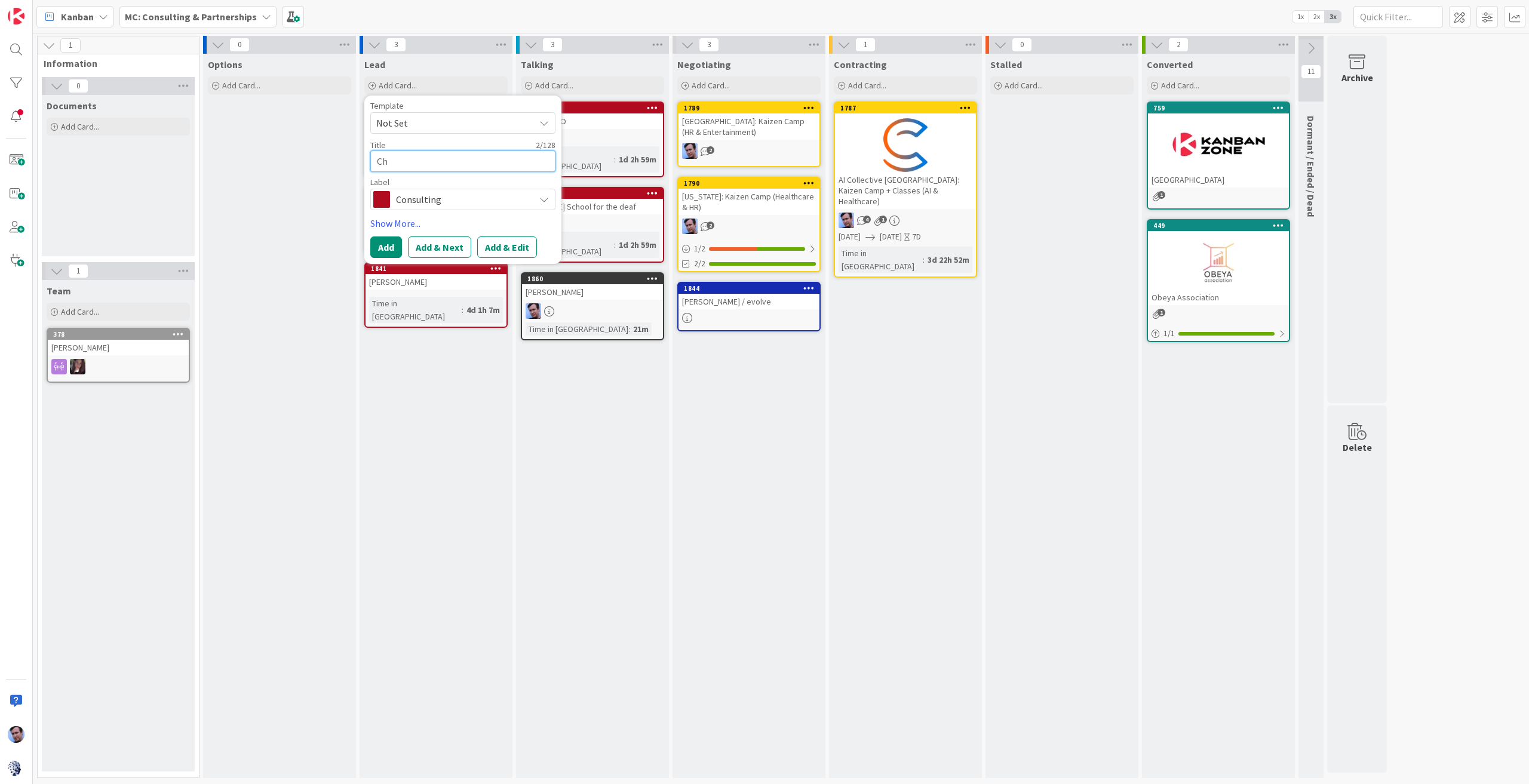
type textarea "Chr"
type textarea "x"
type textarea "Chri"
type textarea "x"
type textarea "[PERSON_NAME]"
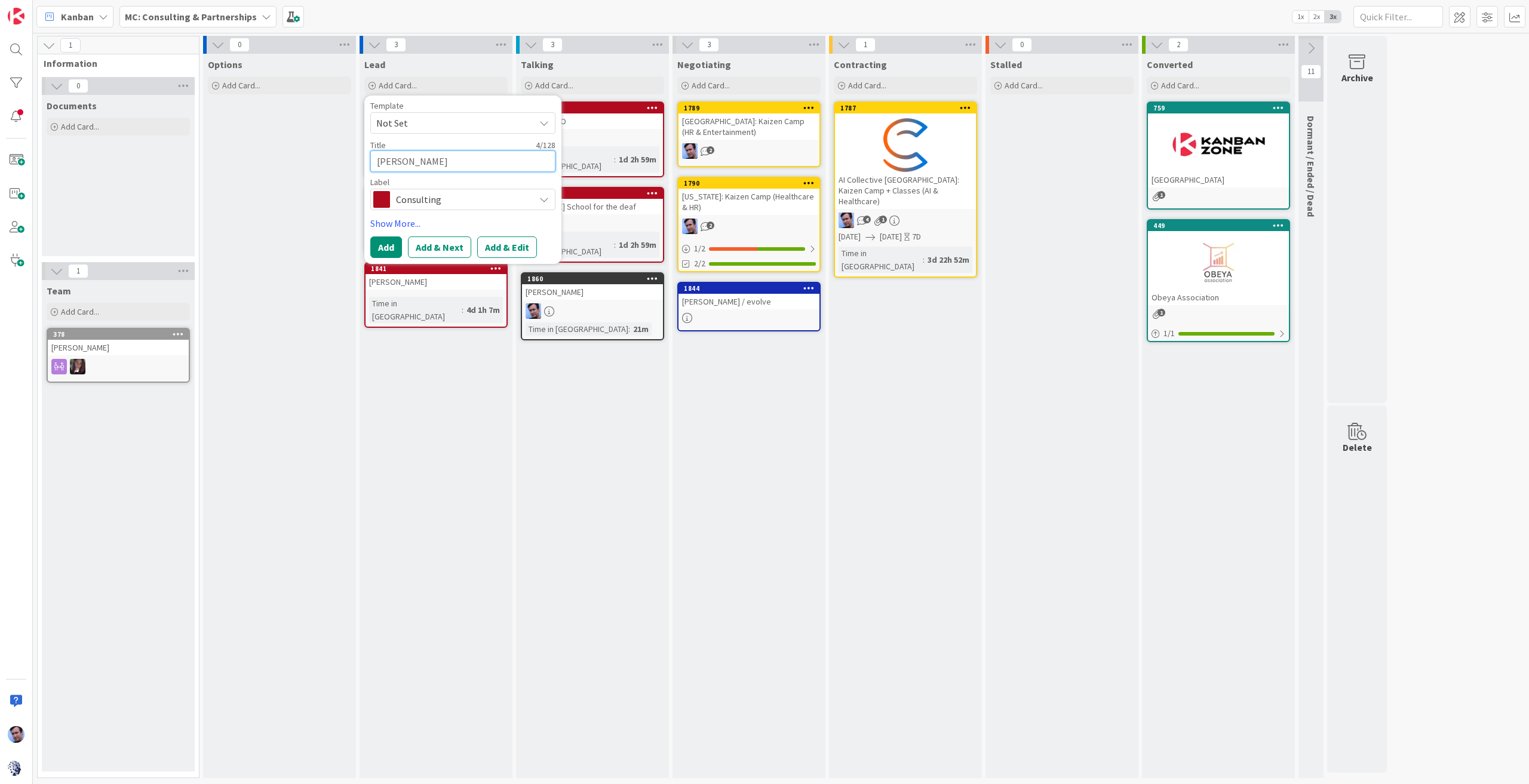
type textarea "x"
type textarea "[PERSON_NAME]"
type textarea "x"
type textarea "[PERSON_NAME]"
type textarea "x"
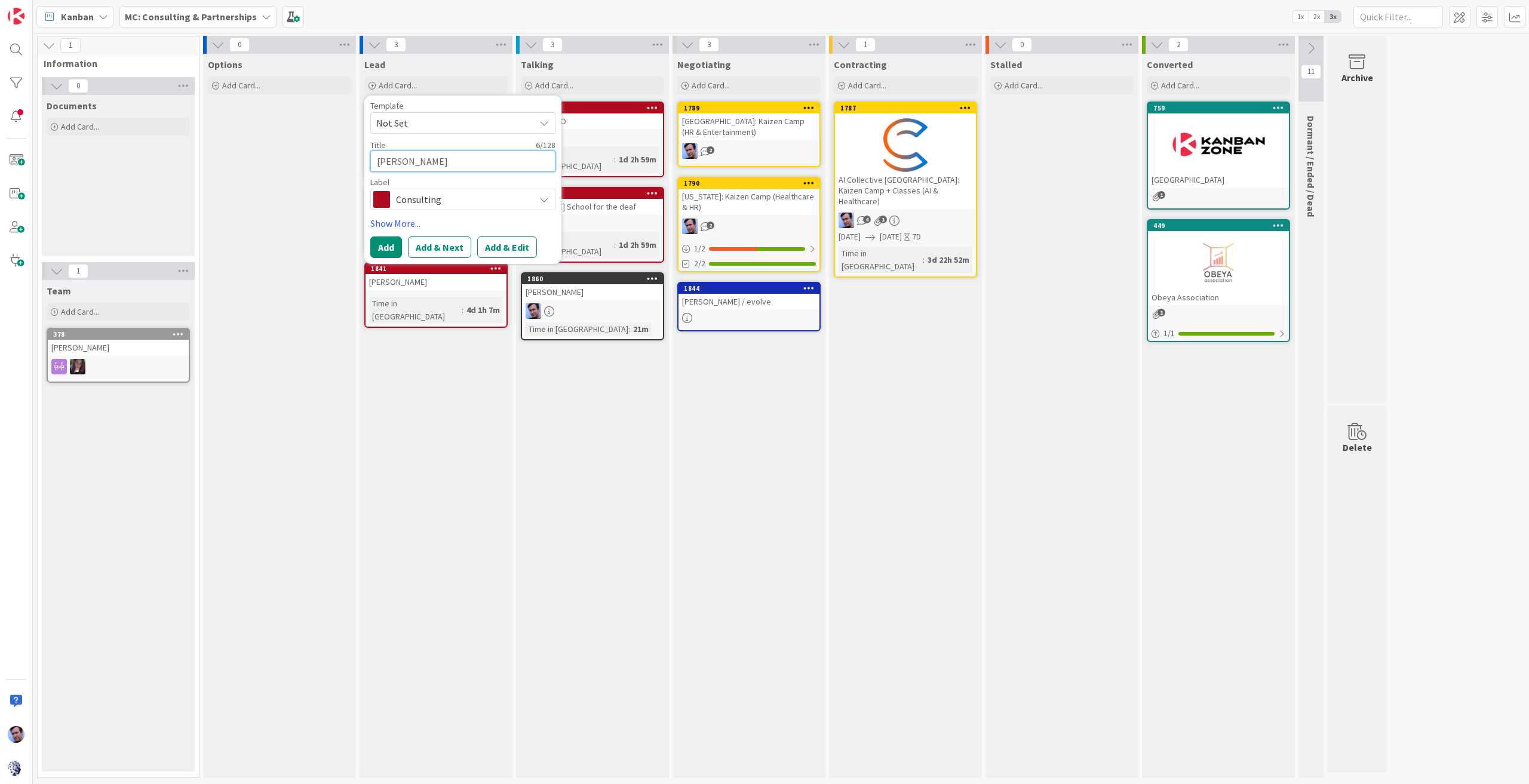
type textarea "[PERSON_NAME] [PERSON_NAME]"
type textarea "x"
type textarea "[PERSON_NAME]"
type textarea "x"
type textarea "[PERSON_NAME]"
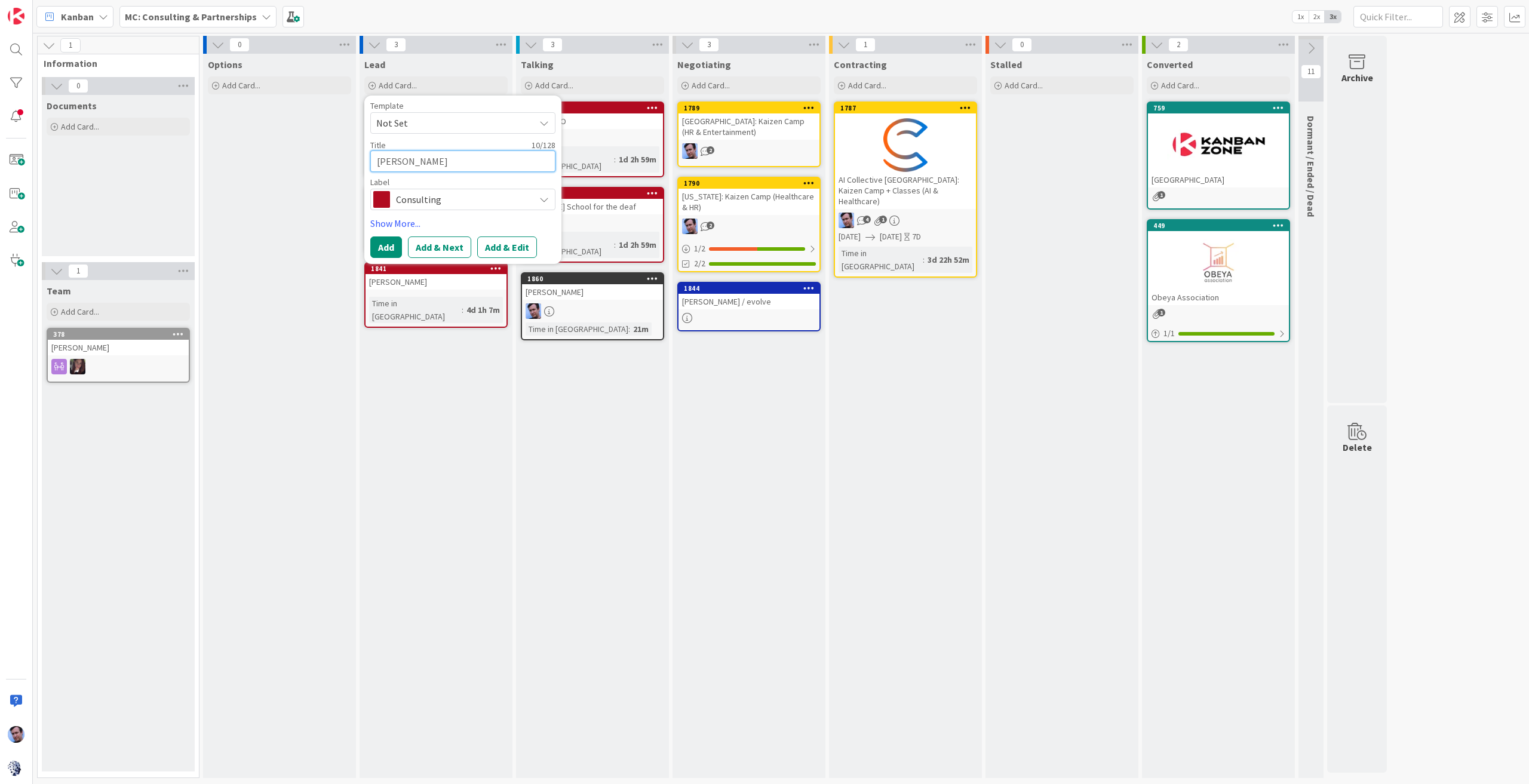
type textarea "x"
type textarea "[PERSON_NAME]"
type textarea "x"
type textarea "[PERSON_NAME]"
type textarea "x"
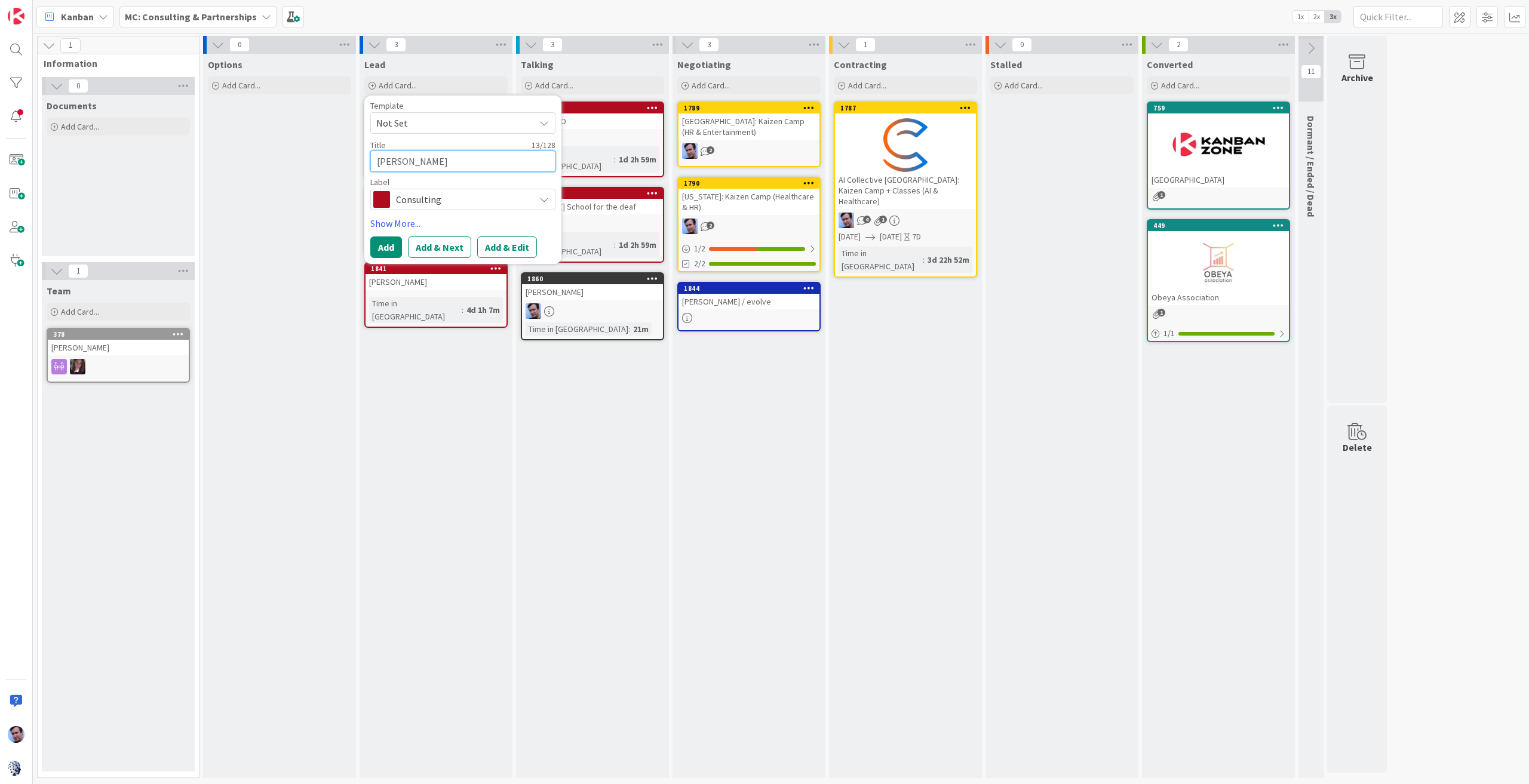
type textarea "[PERSON_NAME]"
click at [431, 191] on span "Consulting" at bounding box center [462, 199] width 133 height 17
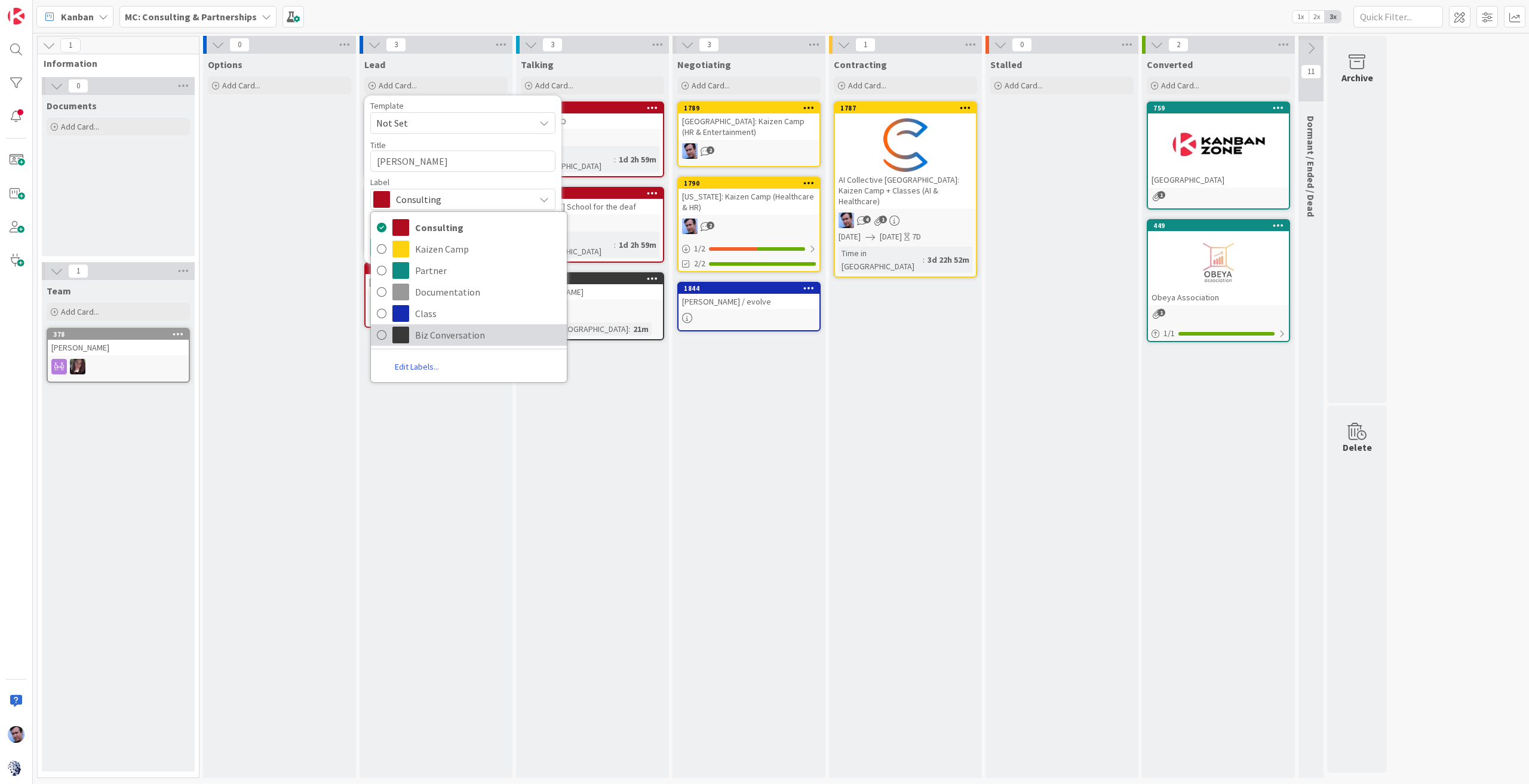
click at [428, 331] on span "Biz Conversation" at bounding box center [488, 335] width 146 height 18
type textarea "x"
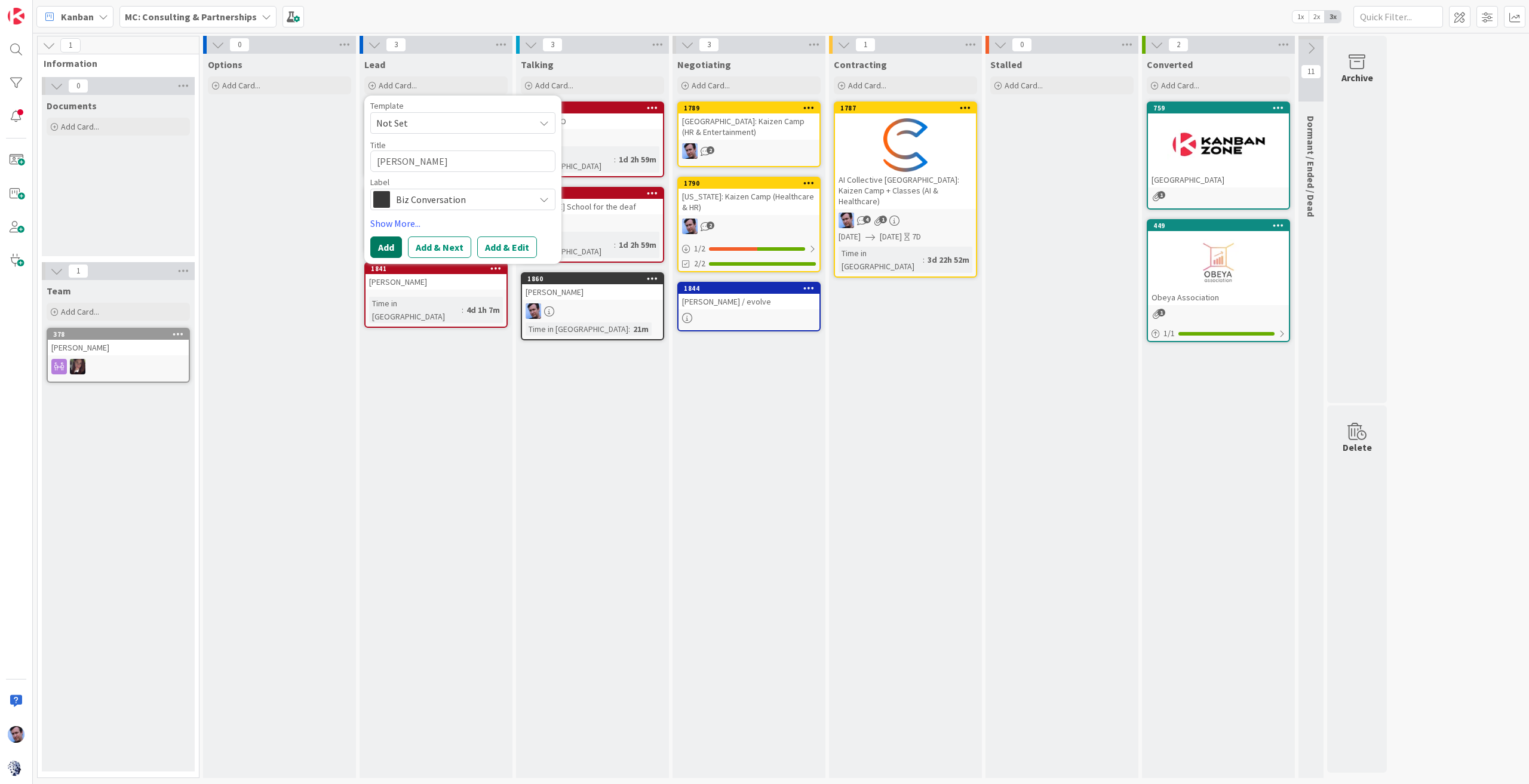
click at [385, 249] on button "Add" at bounding box center [386, 247] width 32 height 22
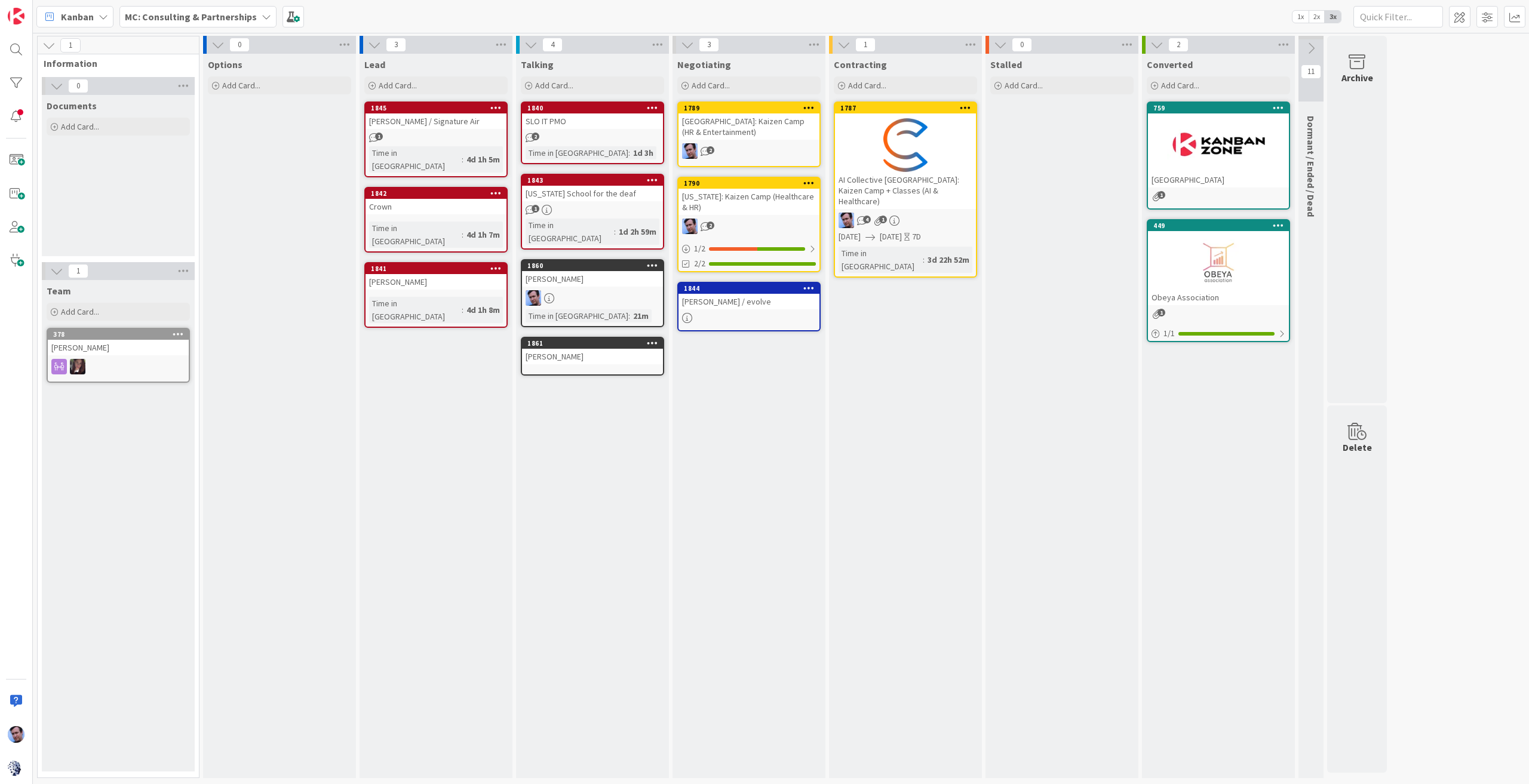
click at [595, 349] on div "[PERSON_NAME]" at bounding box center [592, 356] width 141 height 15
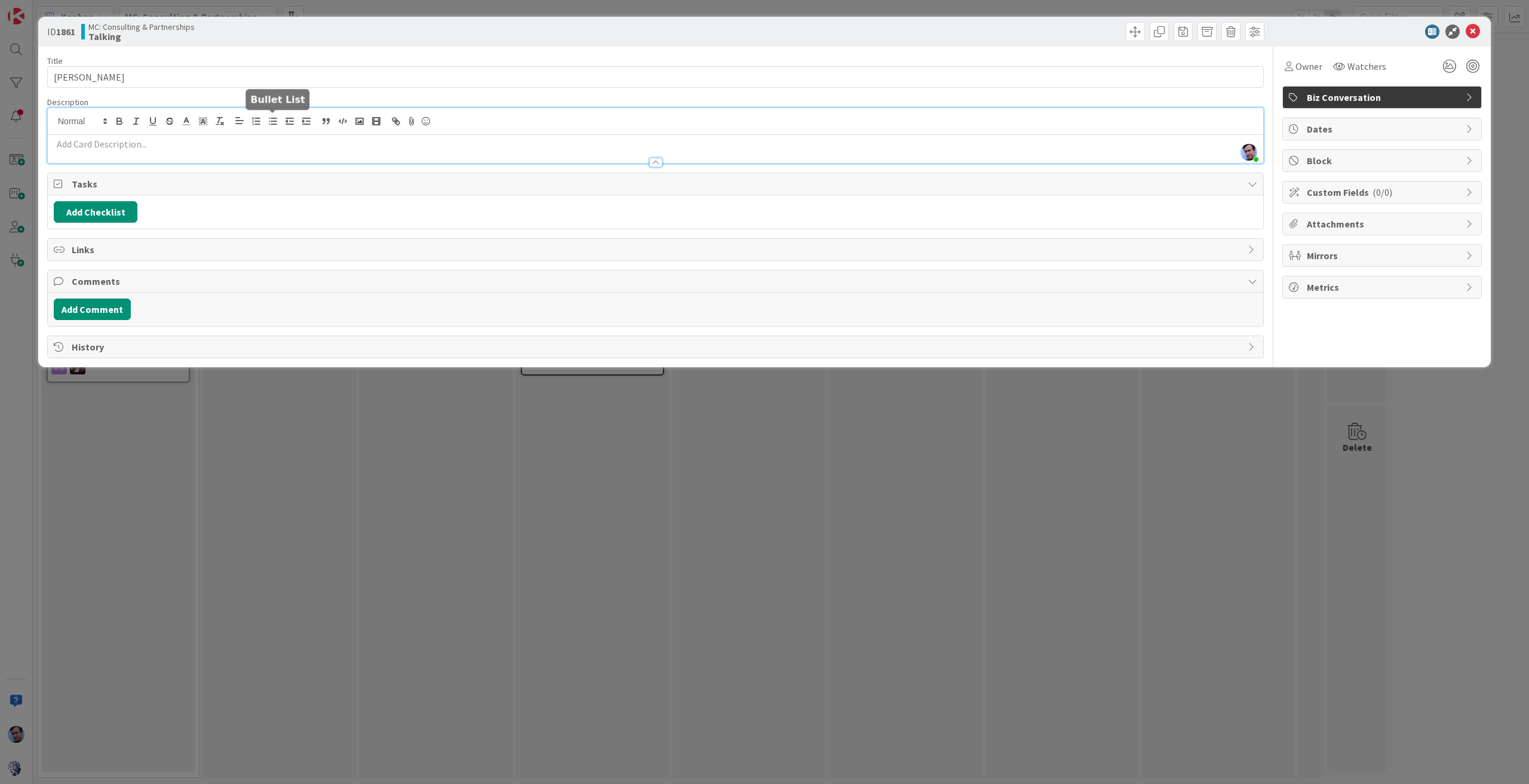
click at [275, 122] on div "[PERSON_NAME] just joined" at bounding box center [655, 135] width 1216 height 55
click at [276, 133] on div at bounding box center [655, 121] width 1216 height 27
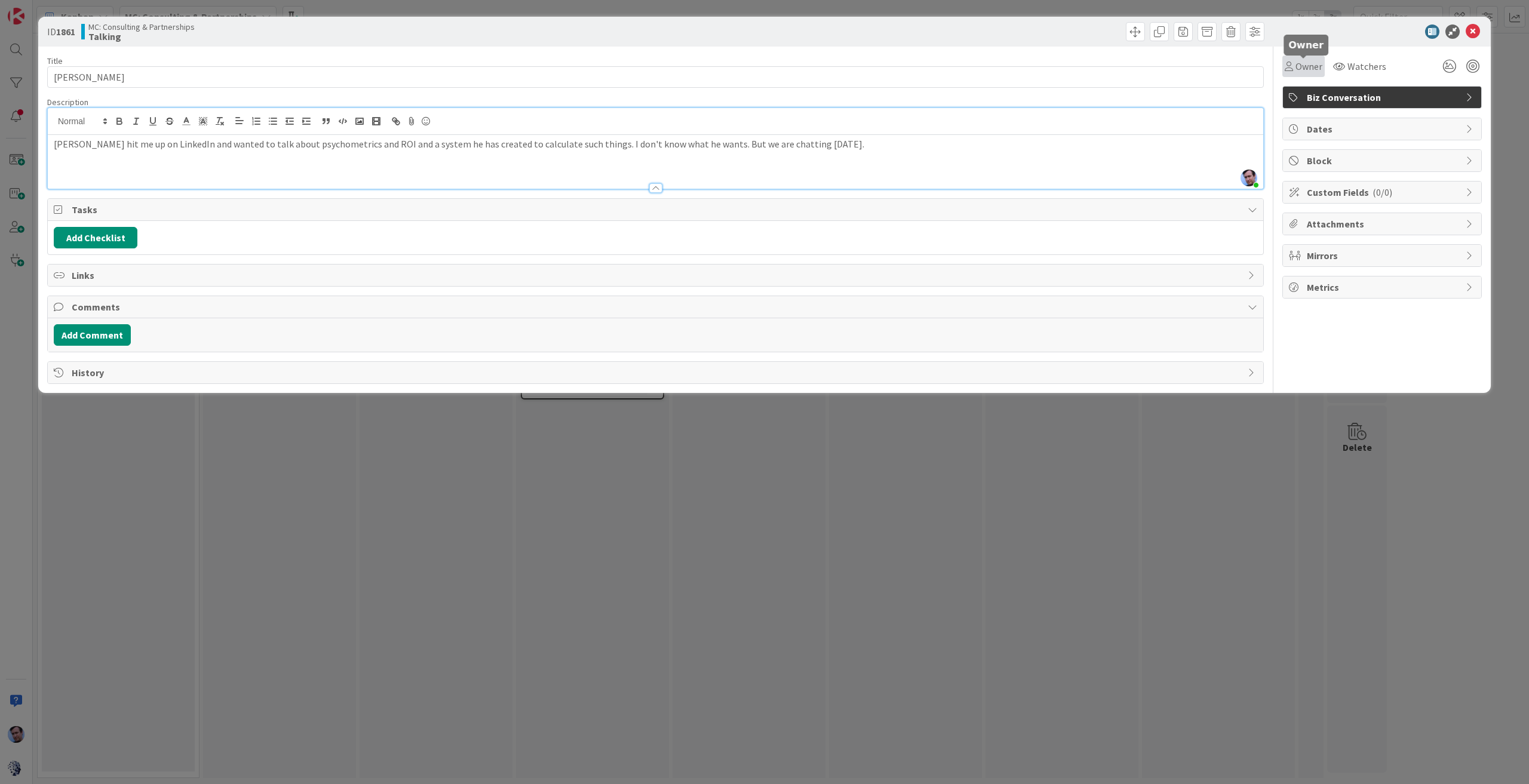
click at [1293, 66] on div "Owner" at bounding box center [1304, 67] width 38 height 14
click at [1295, 154] on span at bounding box center [1293, 154] width 9 height 18
click at [1361, 72] on span "Watchers" at bounding box center [1373, 67] width 39 height 14
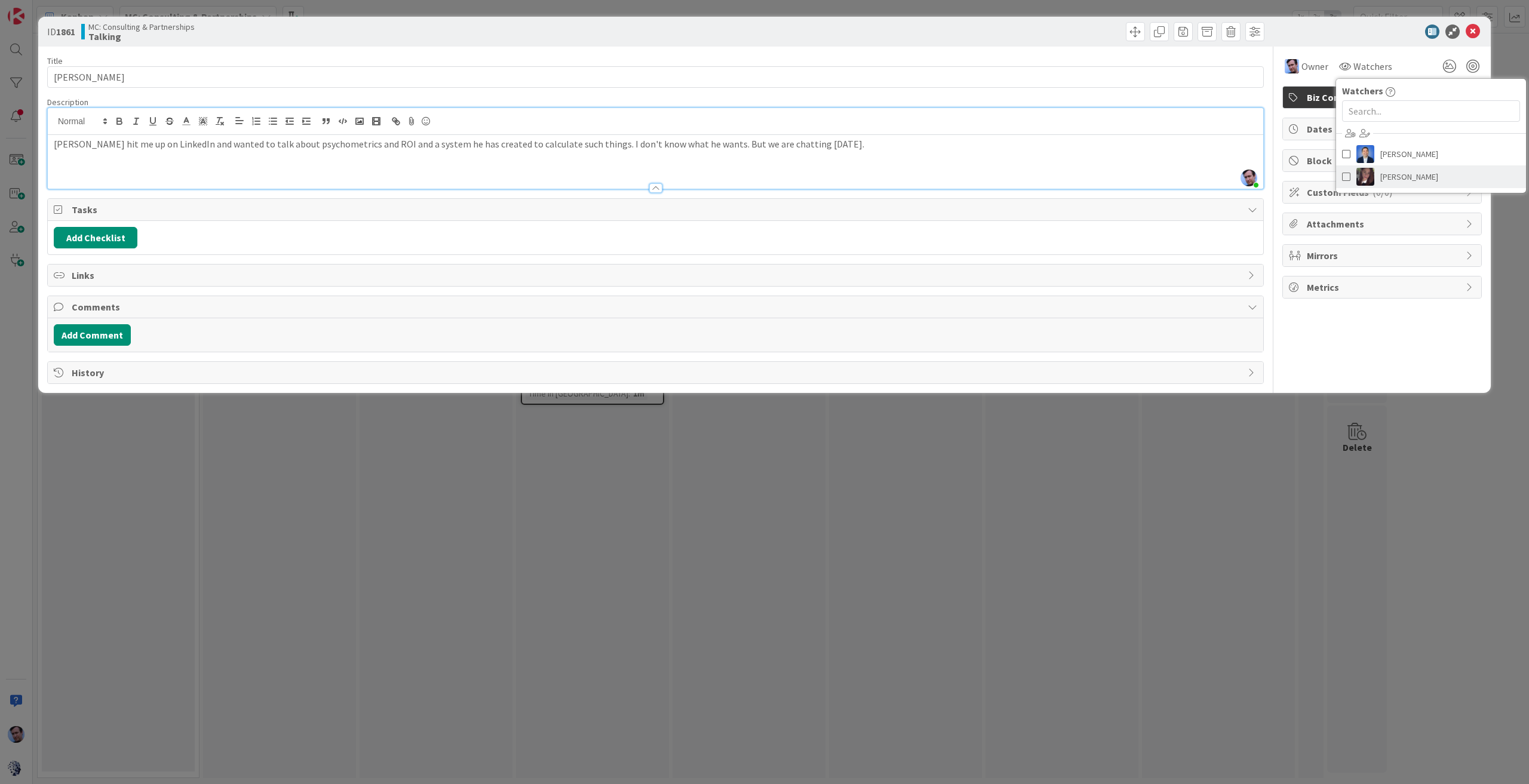
click at [1350, 175] on link "[PERSON_NAME]" at bounding box center [1431, 176] width 190 height 22
click at [1483, 28] on div "ID 1861 MC: Consulting & Partnerships Talking" at bounding box center [765, 31] width 1453 height 30
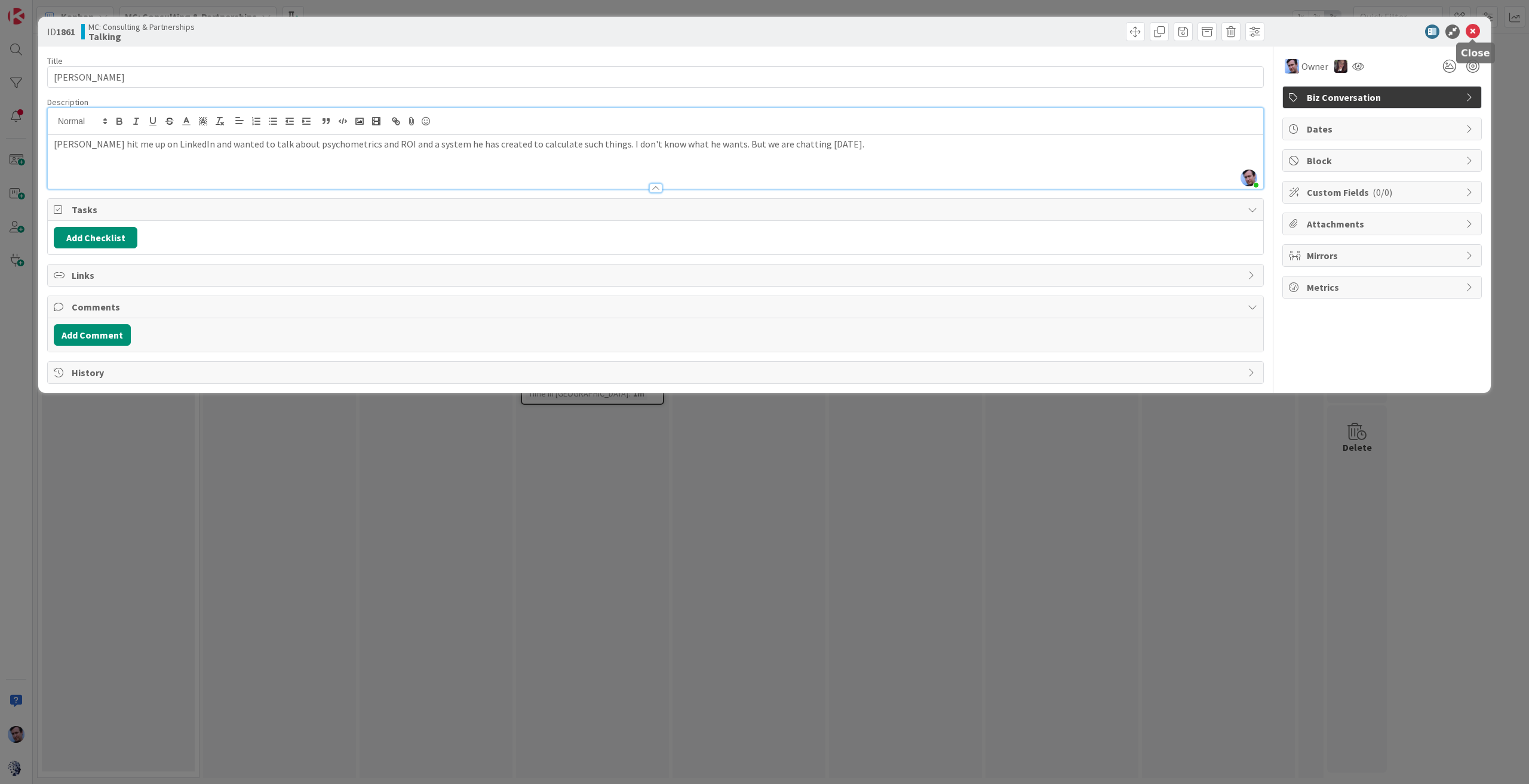
click at [1473, 29] on icon at bounding box center [1473, 32] width 14 height 14
